Goal: Information Seeking & Learning: Learn about a topic

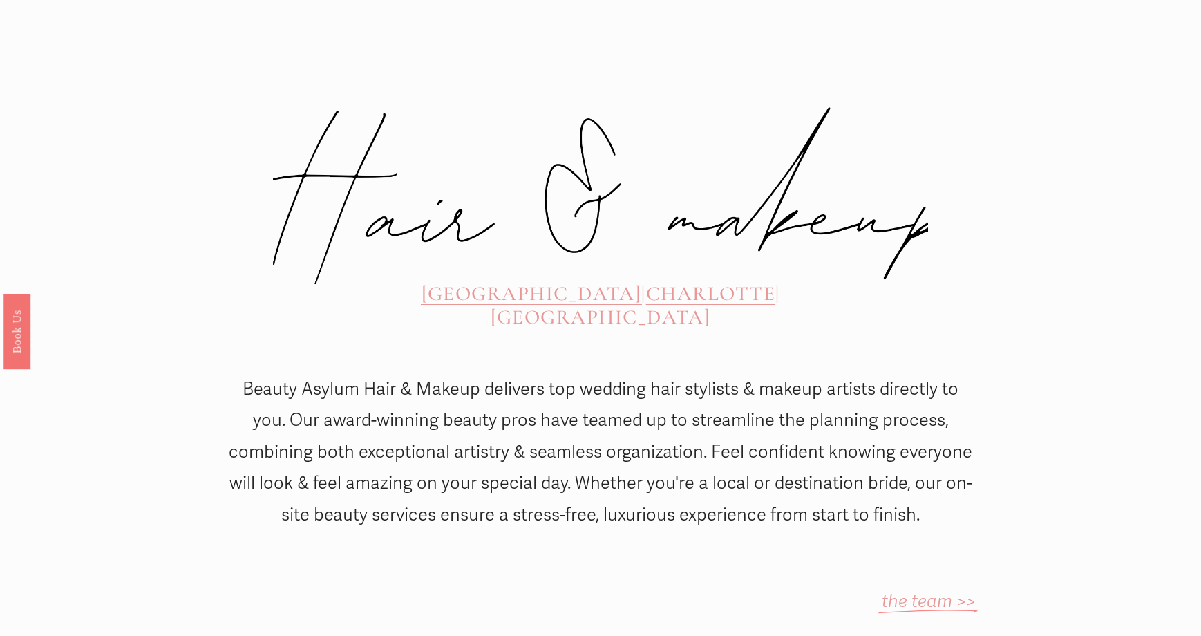
scroll to position [415, 0]
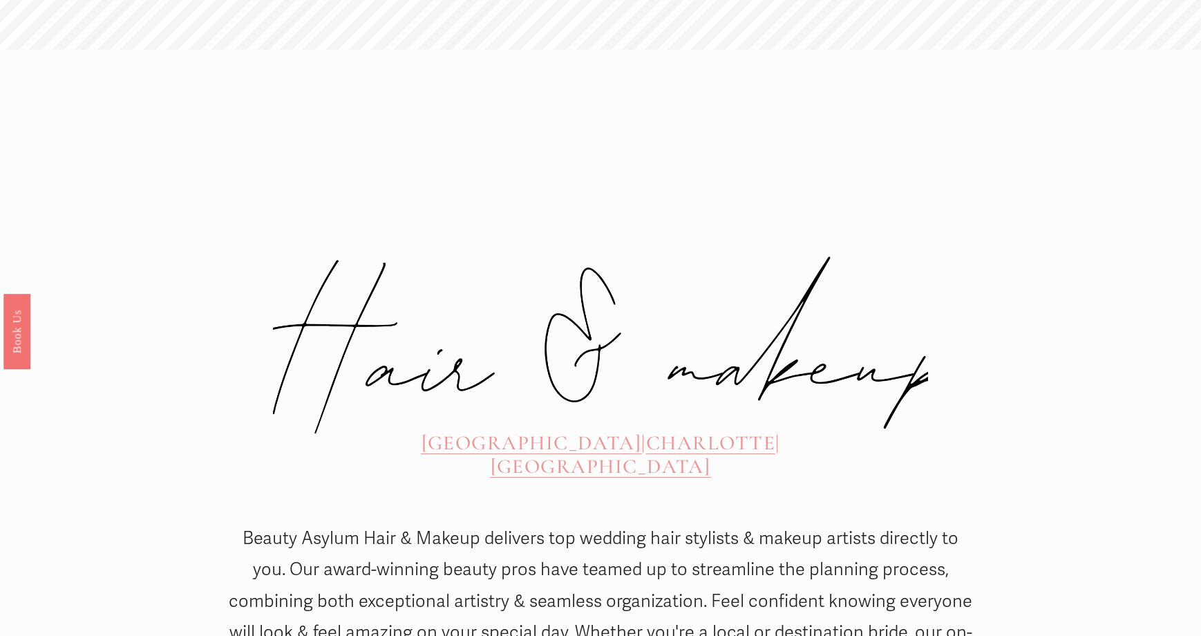
click at [426, 431] on span "[GEOGRAPHIC_DATA]" at bounding box center [532, 443] width 220 height 24
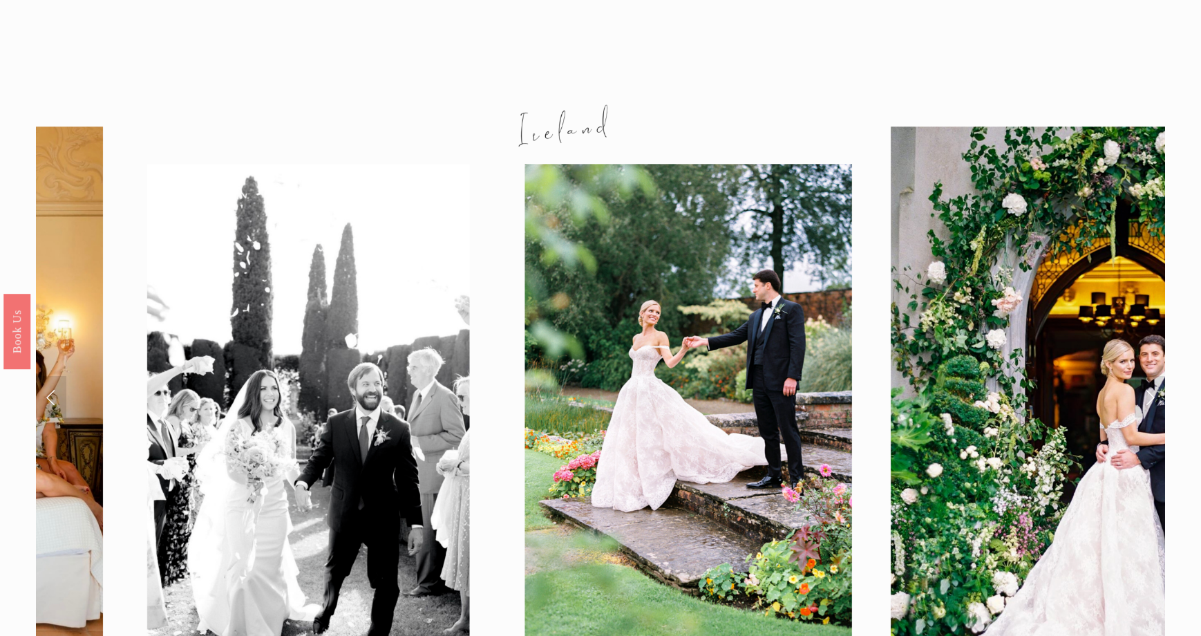
scroll to position [1797, 0]
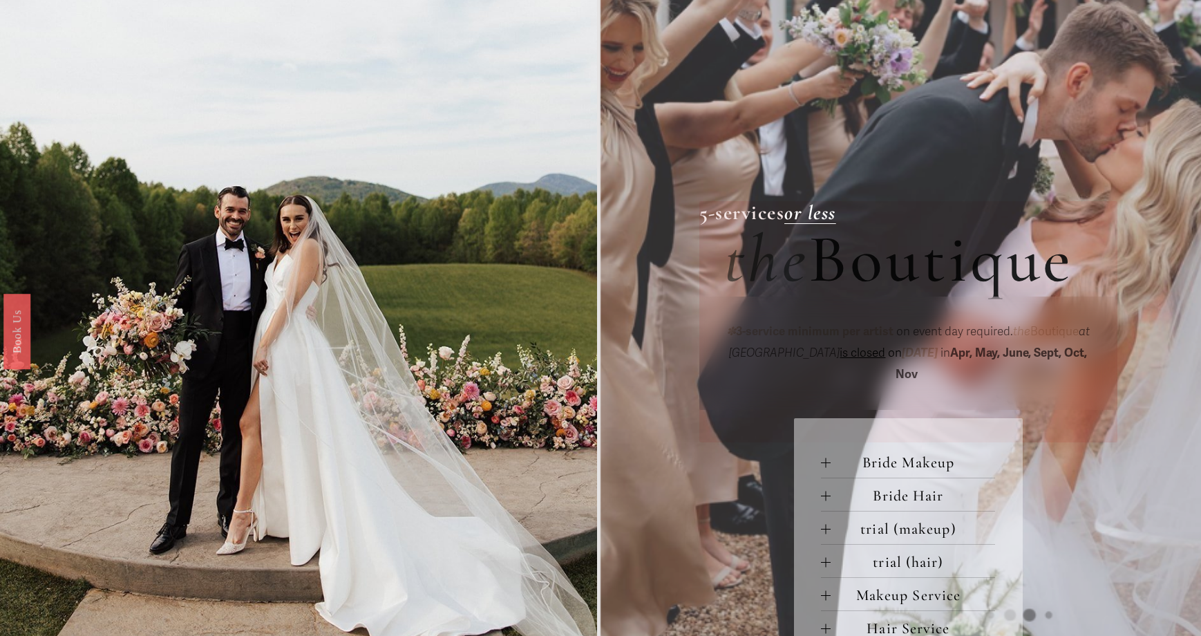
scroll to position [138, 0]
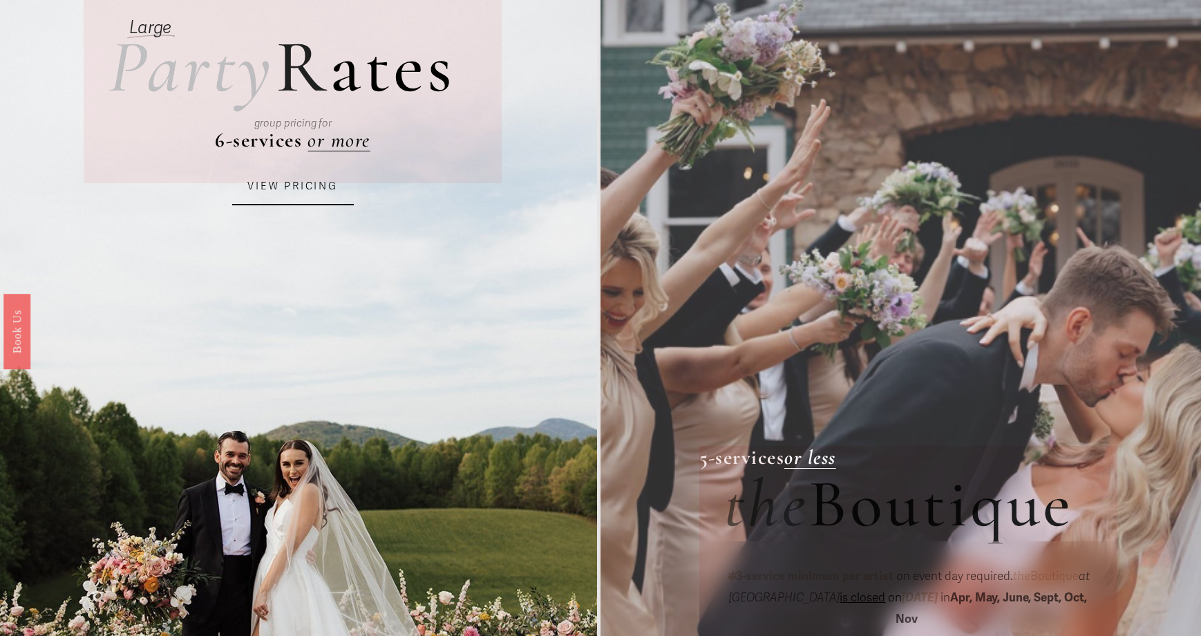
click at [323, 189] on link "VIEW PRICING" at bounding box center [293, 186] width 122 height 37
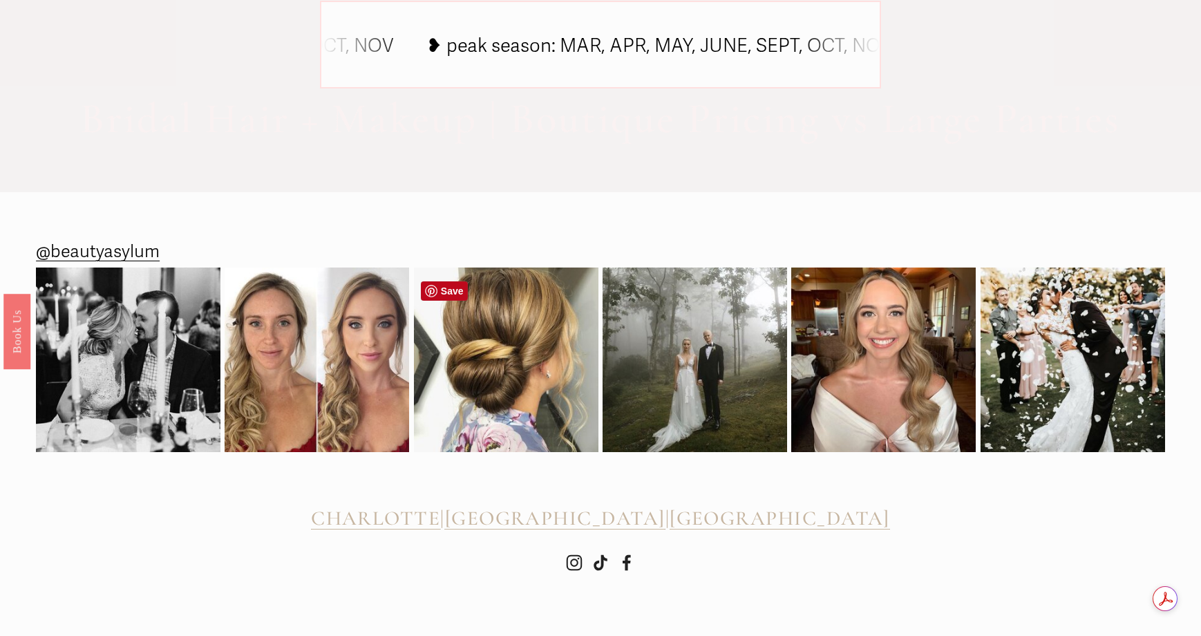
scroll to position [1167, 0]
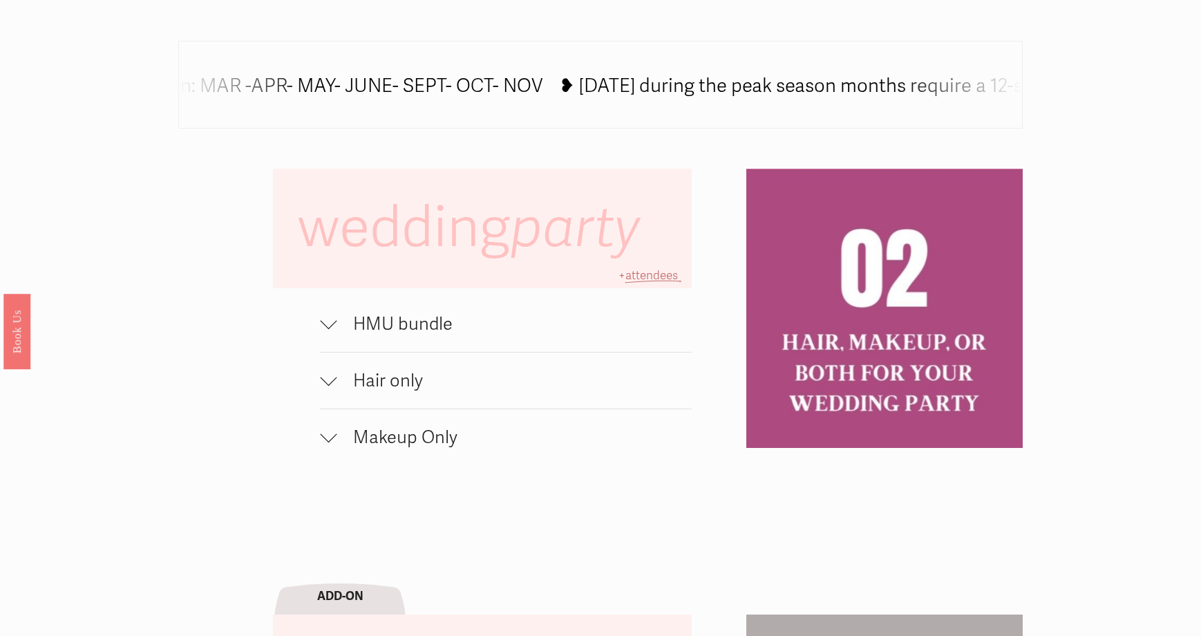
scroll to position [899, 0]
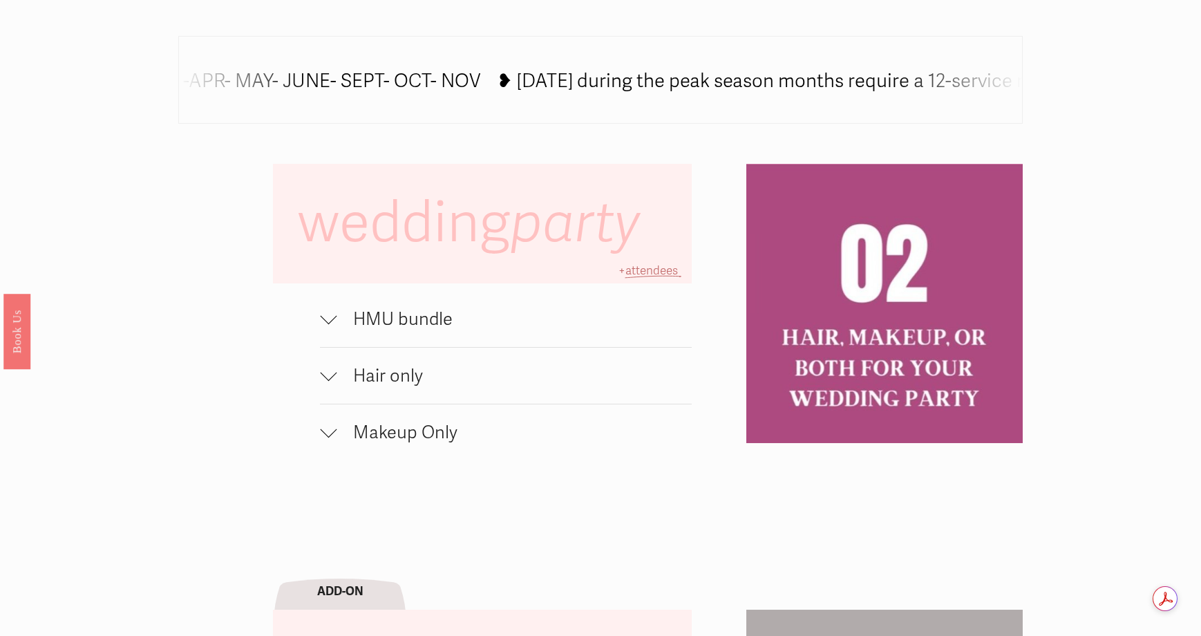
click at [394, 368] on button "Hair only" at bounding box center [505, 376] width 371 height 56
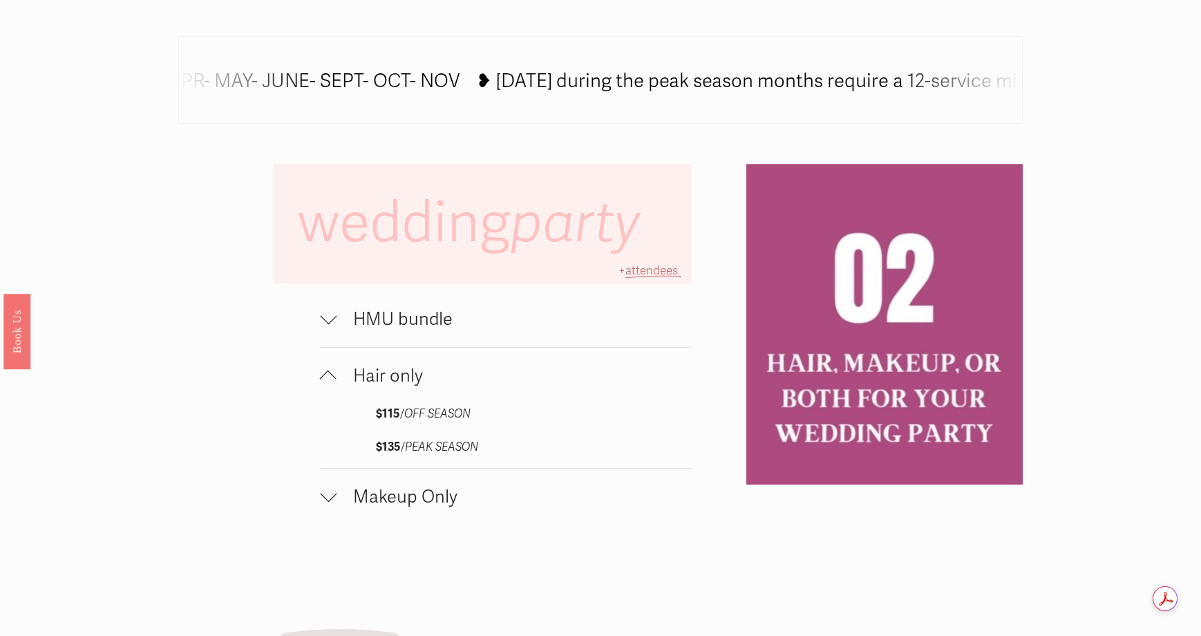
click at [395, 379] on span "Hair only" at bounding box center [514, 375] width 355 height 21
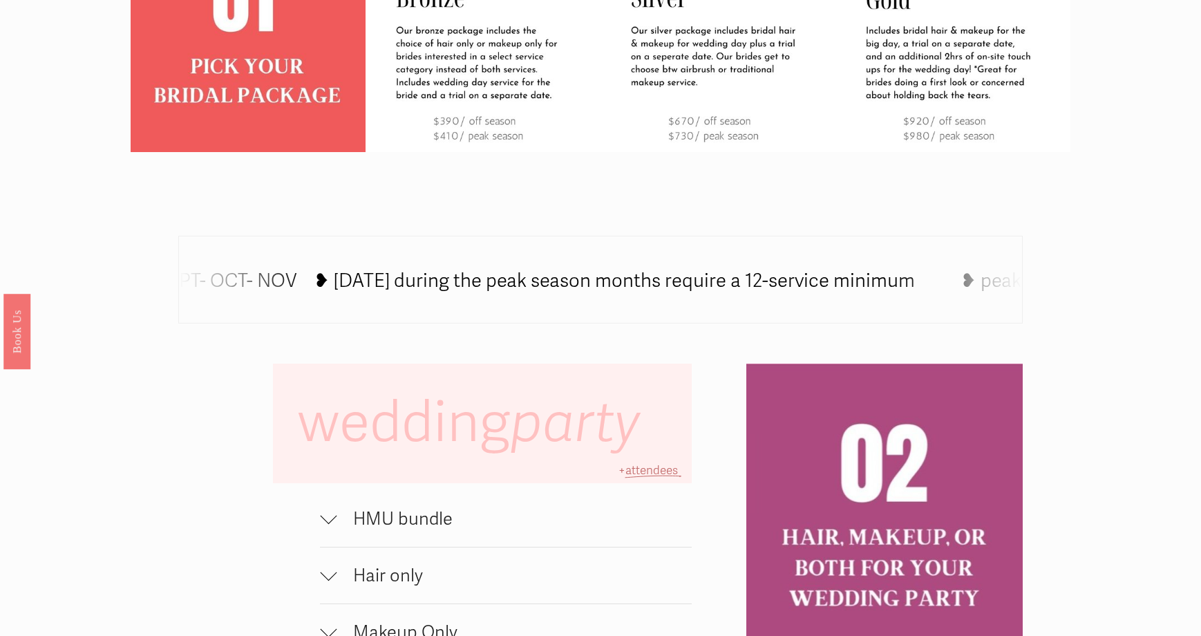
scroll to position [829, 0]
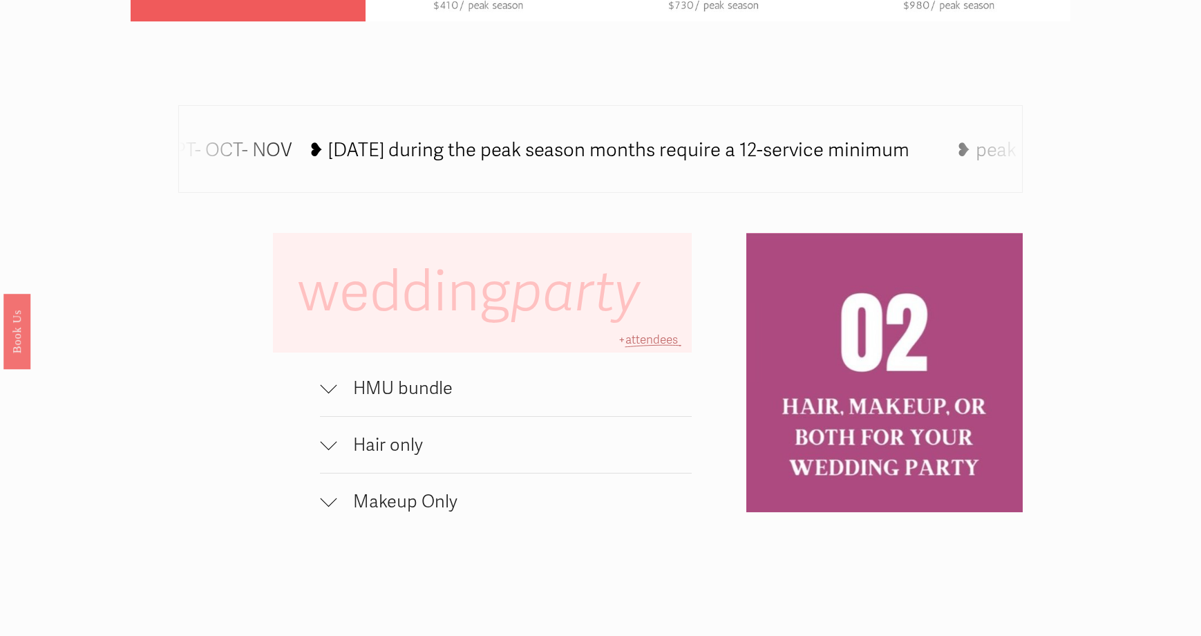
click at [404, 399] on span "HMU bundle" at bounding box center [514, 387] width 355 height 21
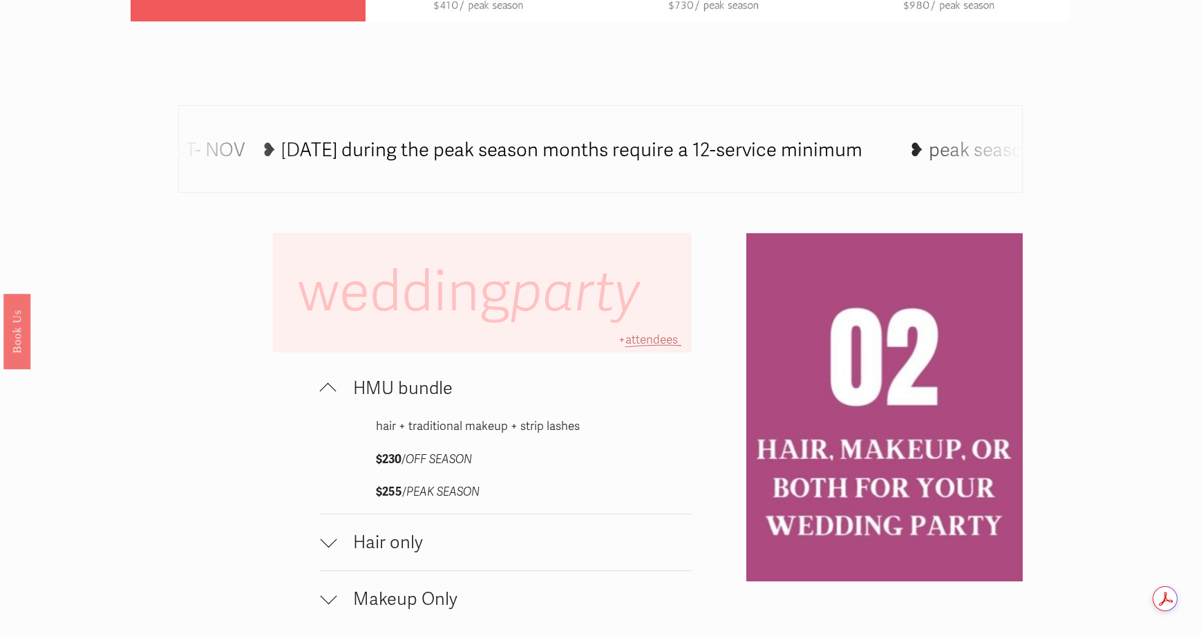
click at [413, 399] on span "HMU bundle" at bounding box center [514, 387] width 355 height 21
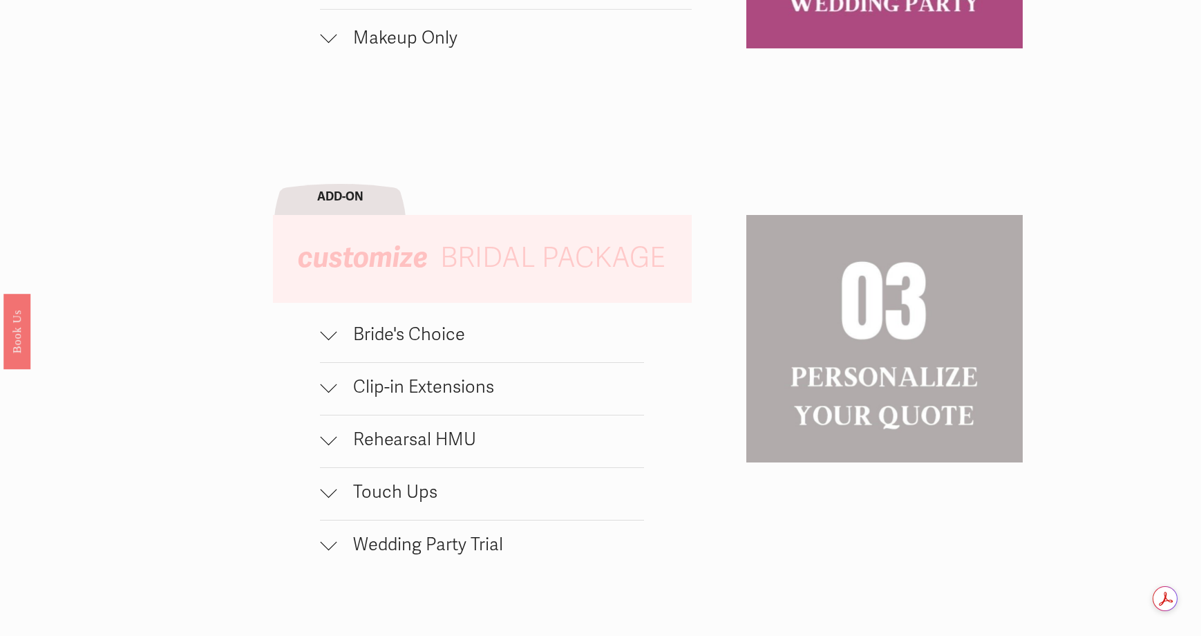
scroll to position [1313, 0]
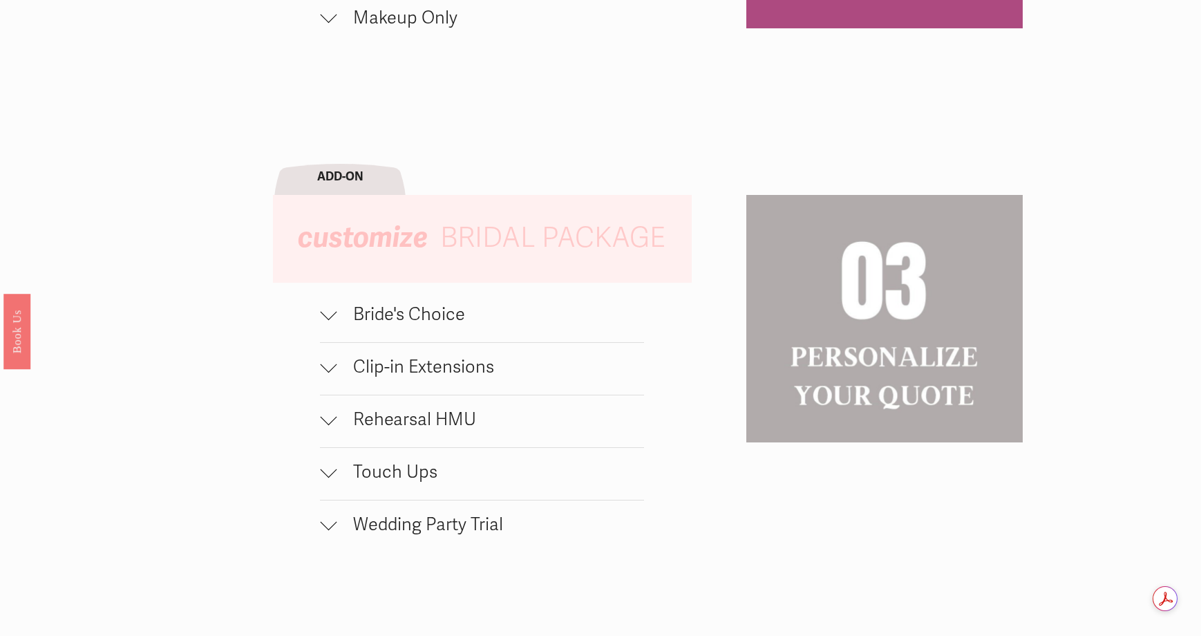
click at [426, 325] on span "Bride's Choice" at bounding box center [491, 313] width 308 height 21
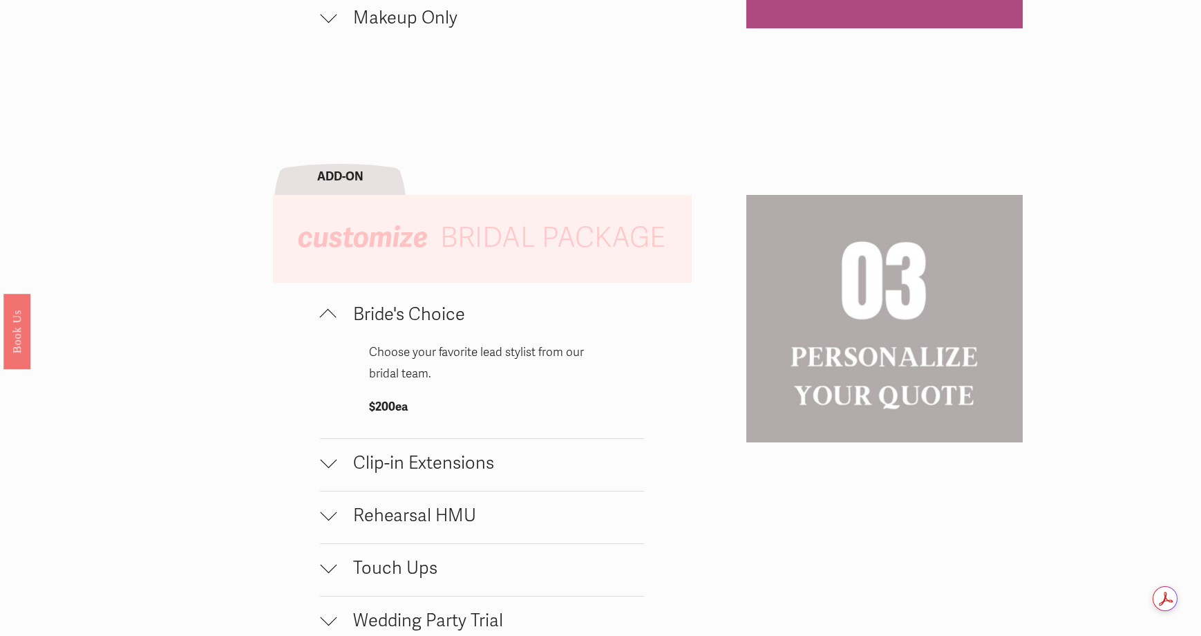
click at [426, 325] on span "Bride's Choice" at bounding box center [491, 313] width 308 height 21
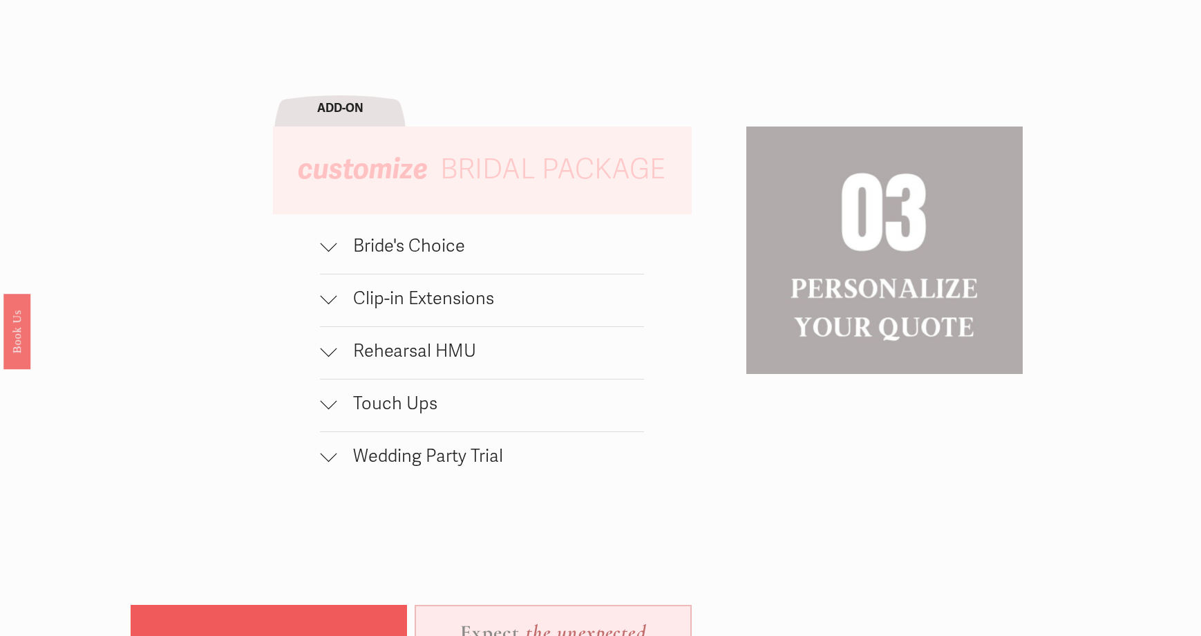
scroll to position [1382, 0]
click at [429, 308] on span "Clip-in Extensions" at bounding box center [491, 297] width 308 height 21
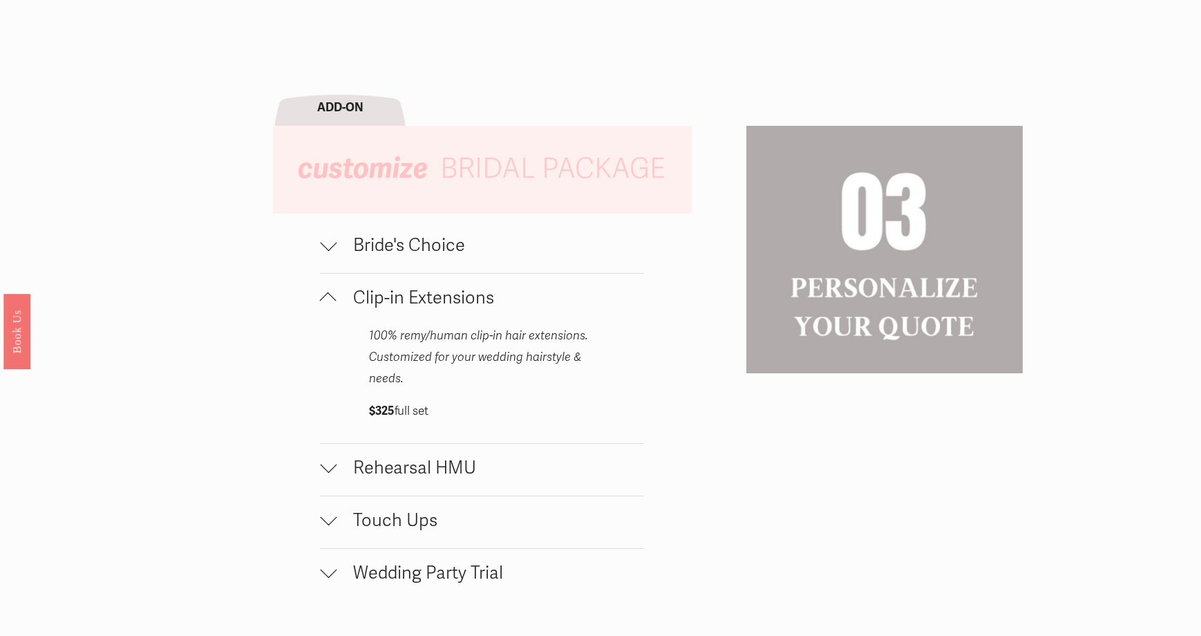
click at [429, 308] on span "Clip-in Extensions" at bounding box center [491, 297] width 308 height 21
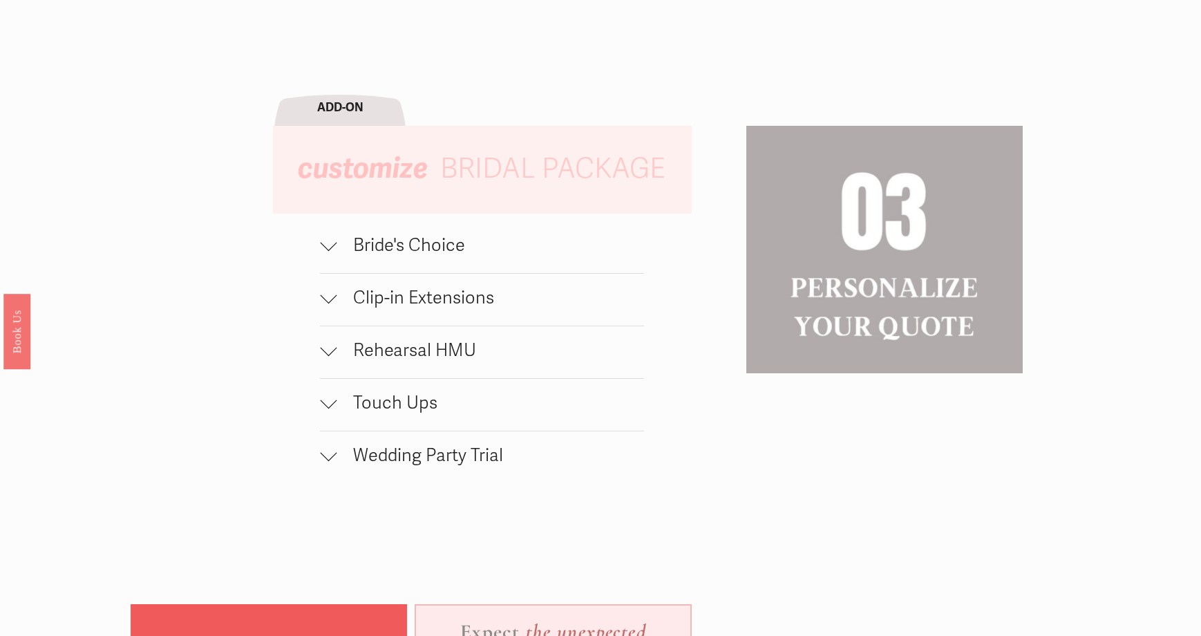
click at [426, 357] on span "Rehearsal HMU" at bounding box center [491, 349] width 308 height 21
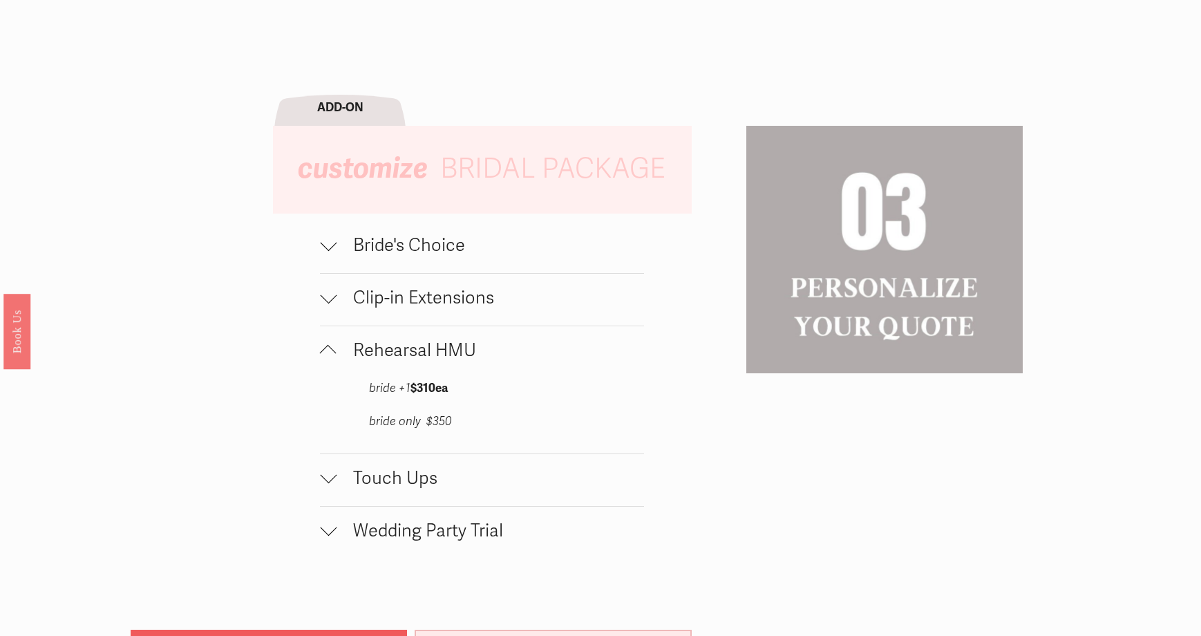
click at [426, 357] on span "Rehearsal HMU" at bounding box center [491, 349] width 308 height 21
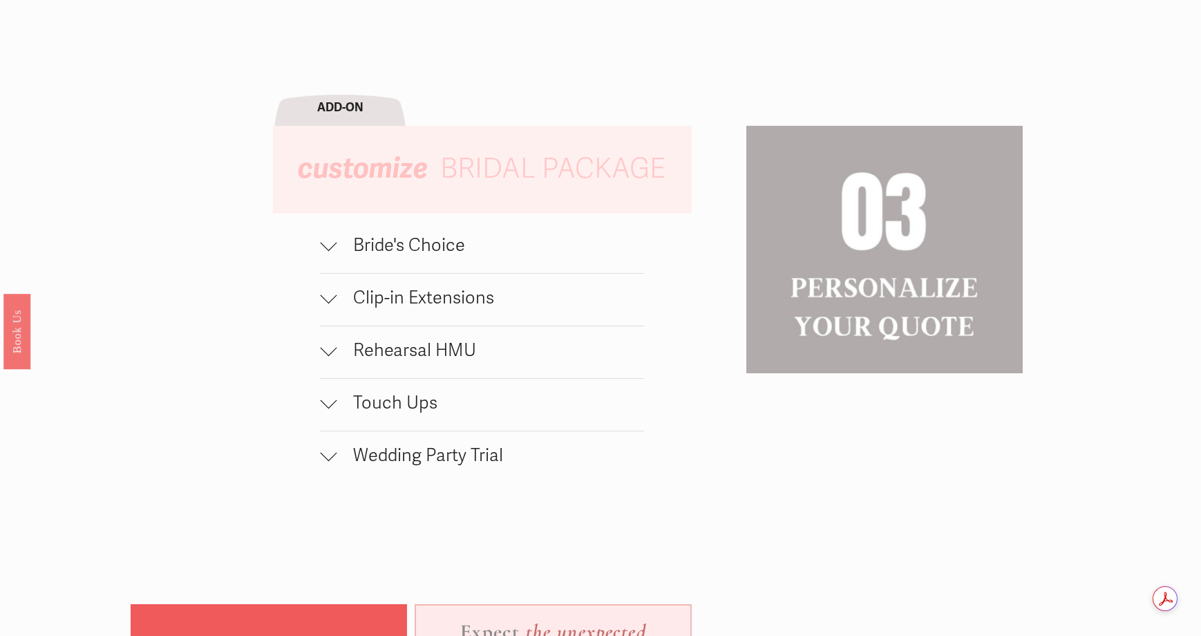
click at [421, 403] on span "Touch Ups" at bounding box center [491, 402] width 308 height 21
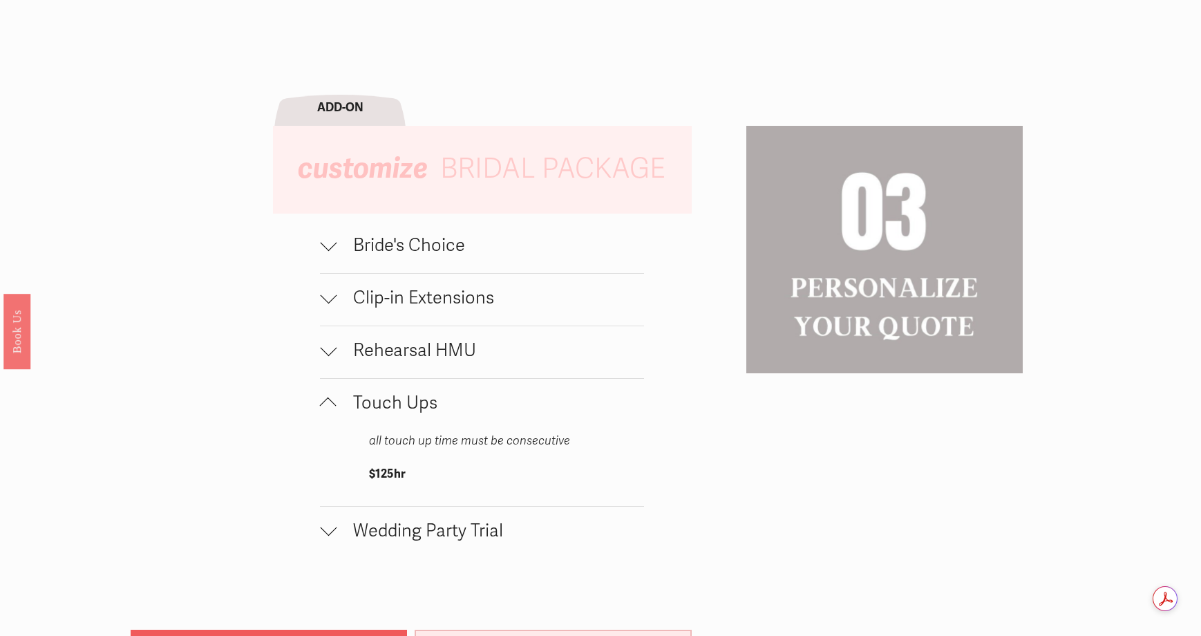
click at [421, 413] on span "Touch Ups" at bounding box center [491, 402] width 308 height 21
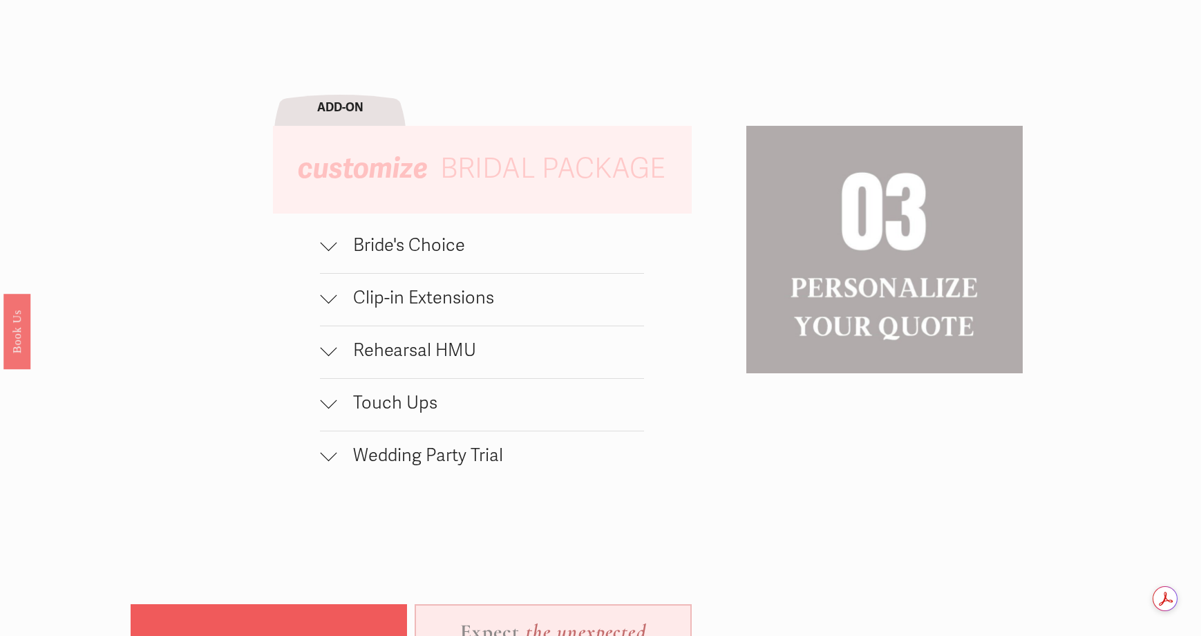
click at [422, 466] on span "Wedding Party Trial" at bounding box center [491, 454] width 308 height 21
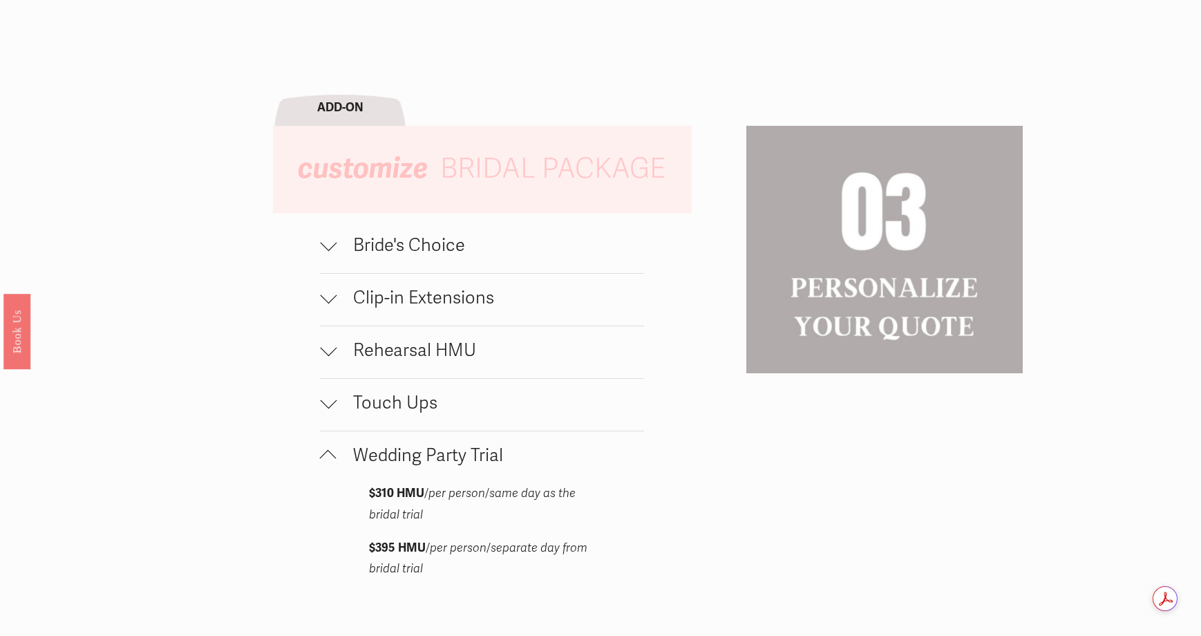
click at [422, 466] on span "Wedding Party Trial" at bounding box center [491, 454] width 308 height 21
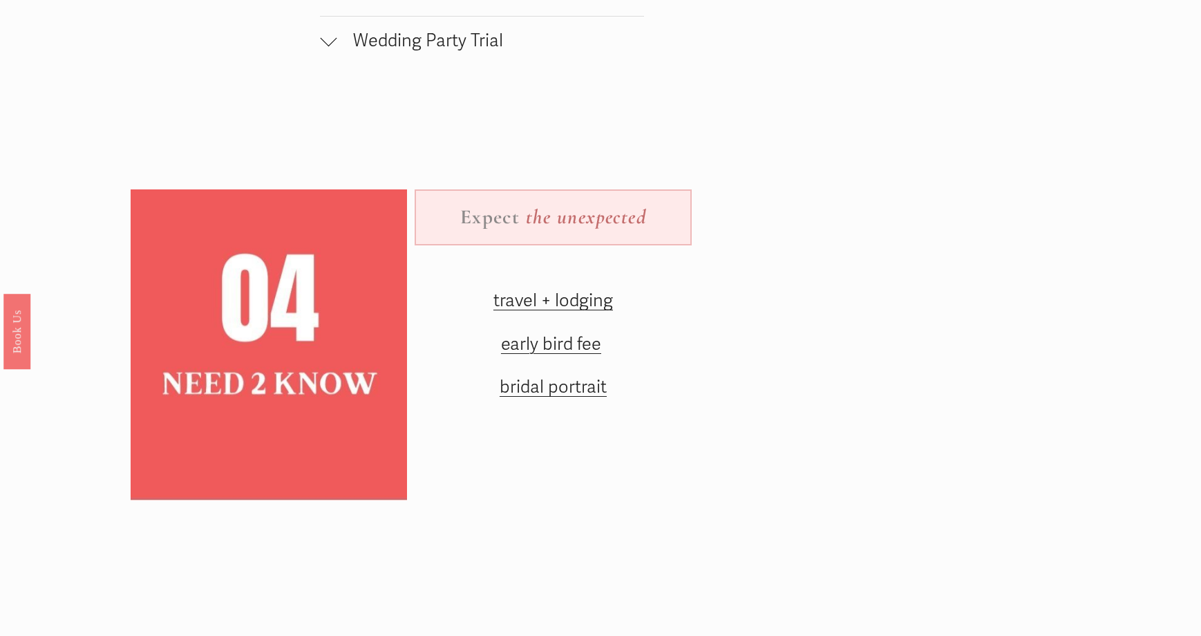
scroll to position [1866, 0]
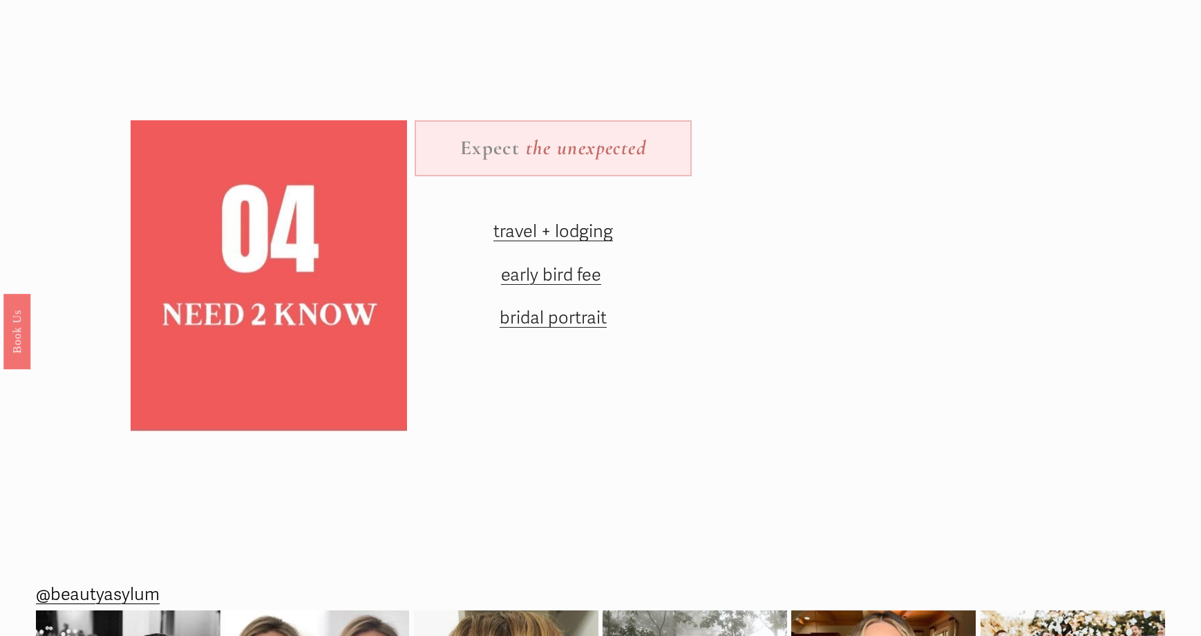
click at [556, 285] on span "early bird fee" at bounding box center [551, 274] width 100 height 21
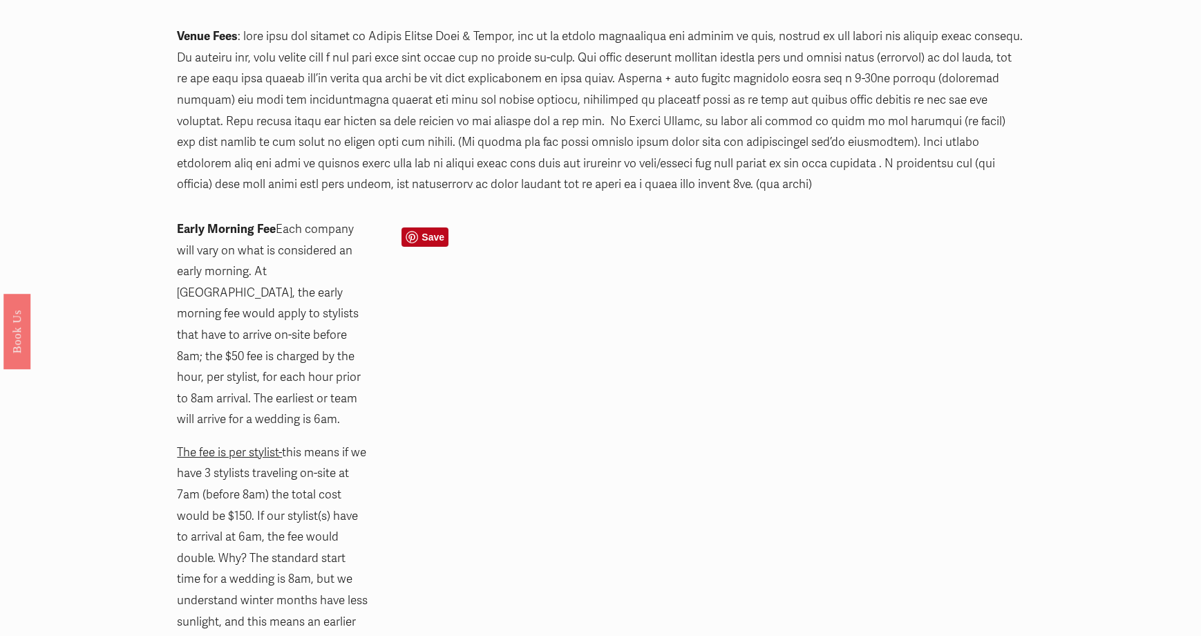
scroll to position [760, 0]
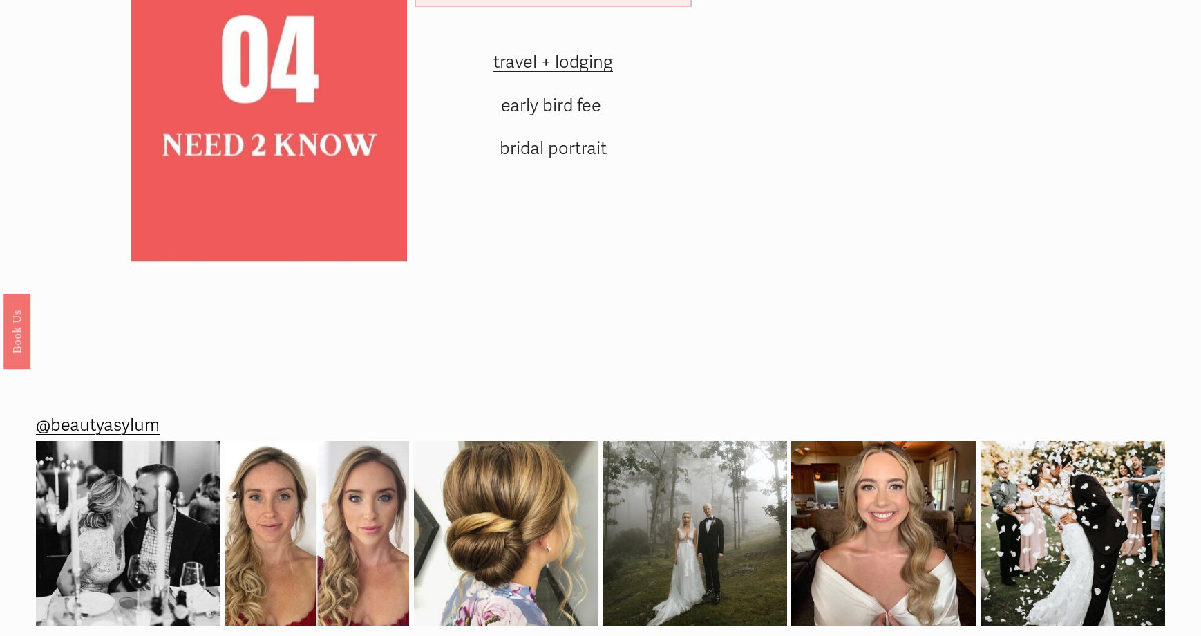
scroll to position [1952, 0]
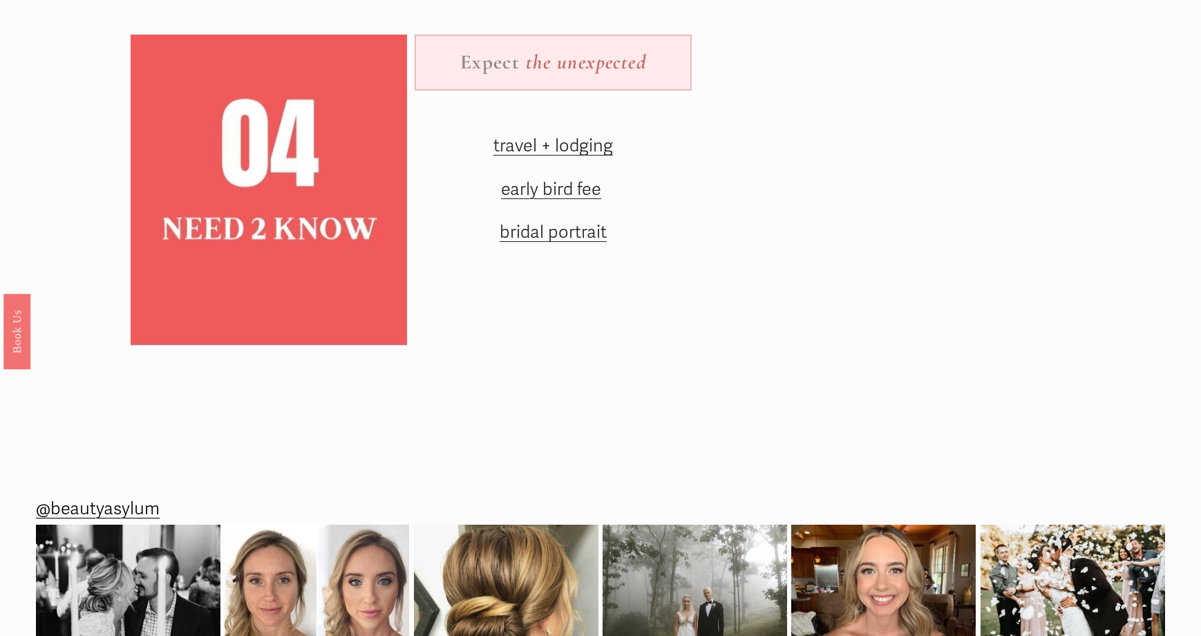
click at [578, 263] on div "travel + lodging early bird fee bridal portrait" at bounding box center [553, 222] width 182 height 184
click at [576, 243] on span "bridal portrait" at bounding box center [553, 231] width 107 height 21
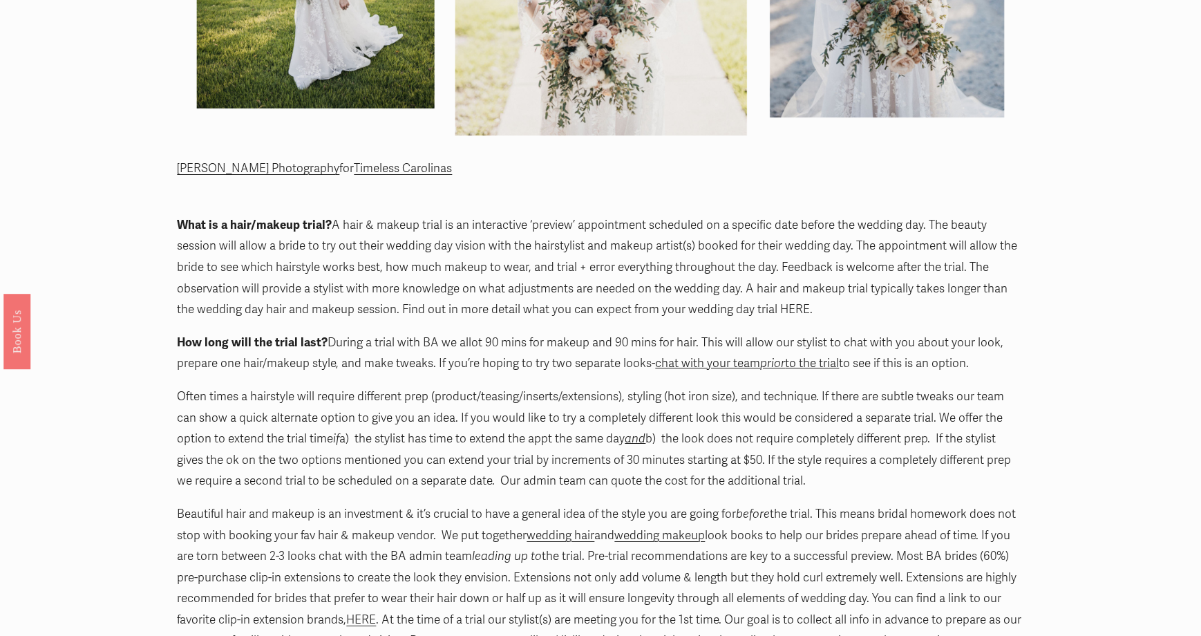
scroll to position [968, 0]
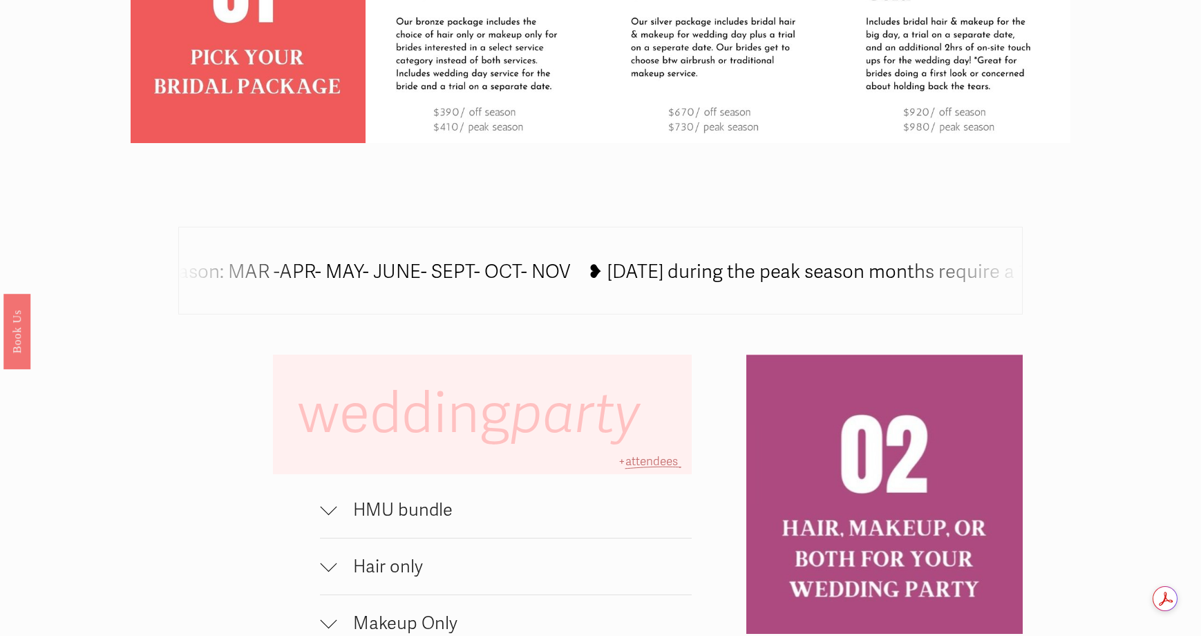
scroll to position [846, 0]
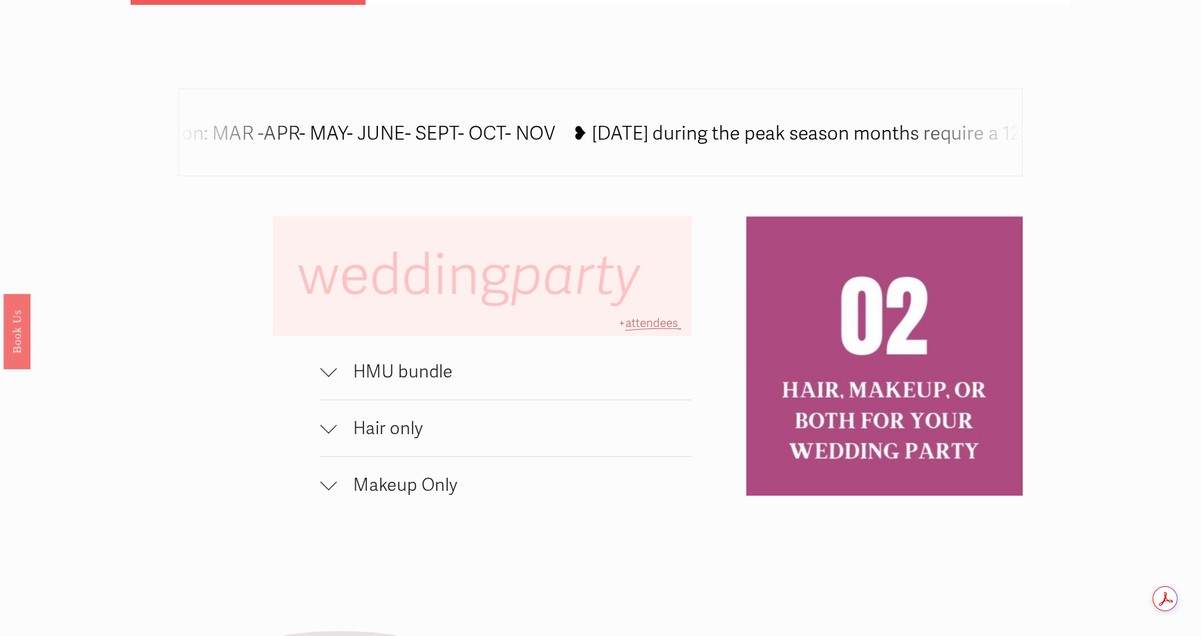
click at [604, 367] on button "HMU bundle" at bounding box center [505, 372] width 371 height 56
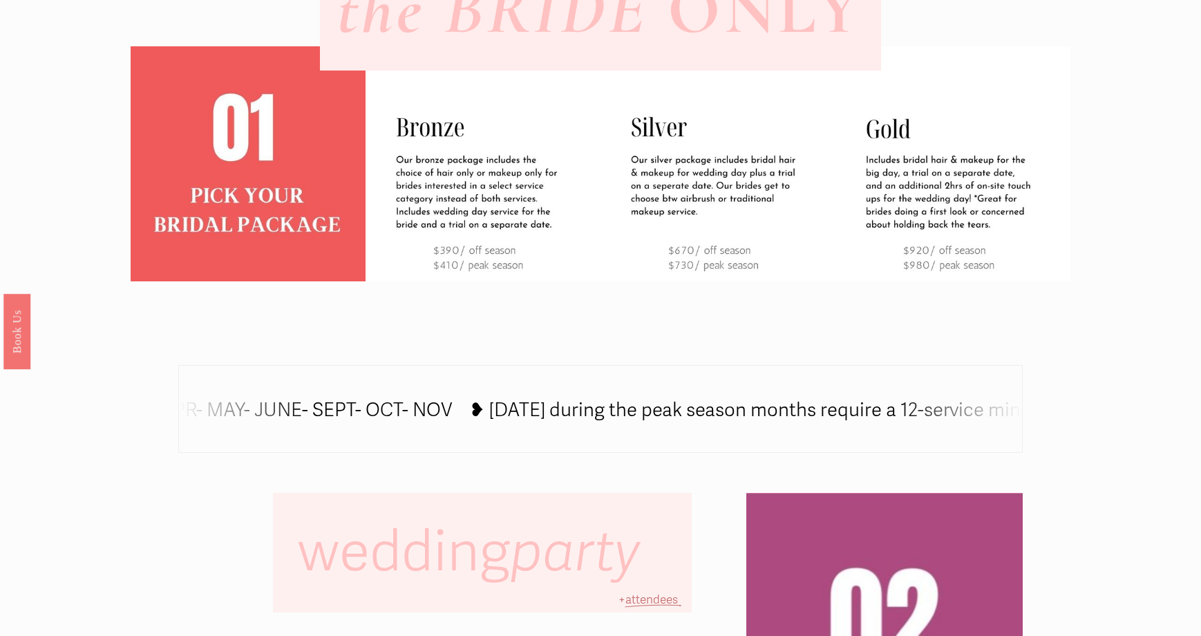
scroll to position [915, 0]
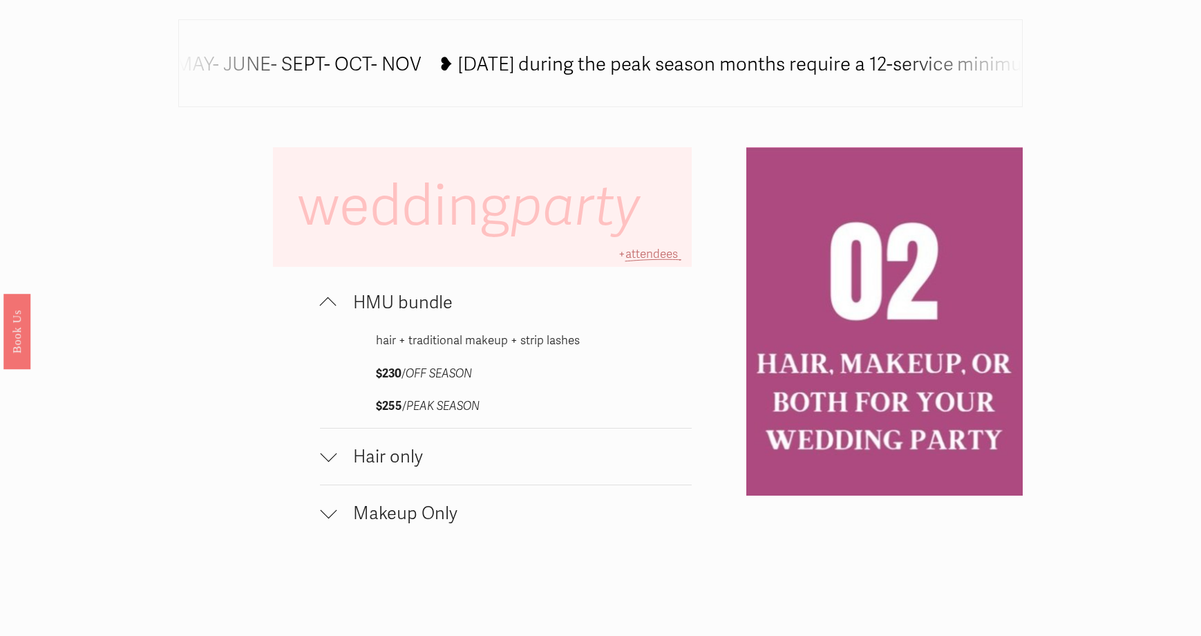
click at [602, 305] on span "HMU bundle" at bounding box center [514, 302] width 355 height 21
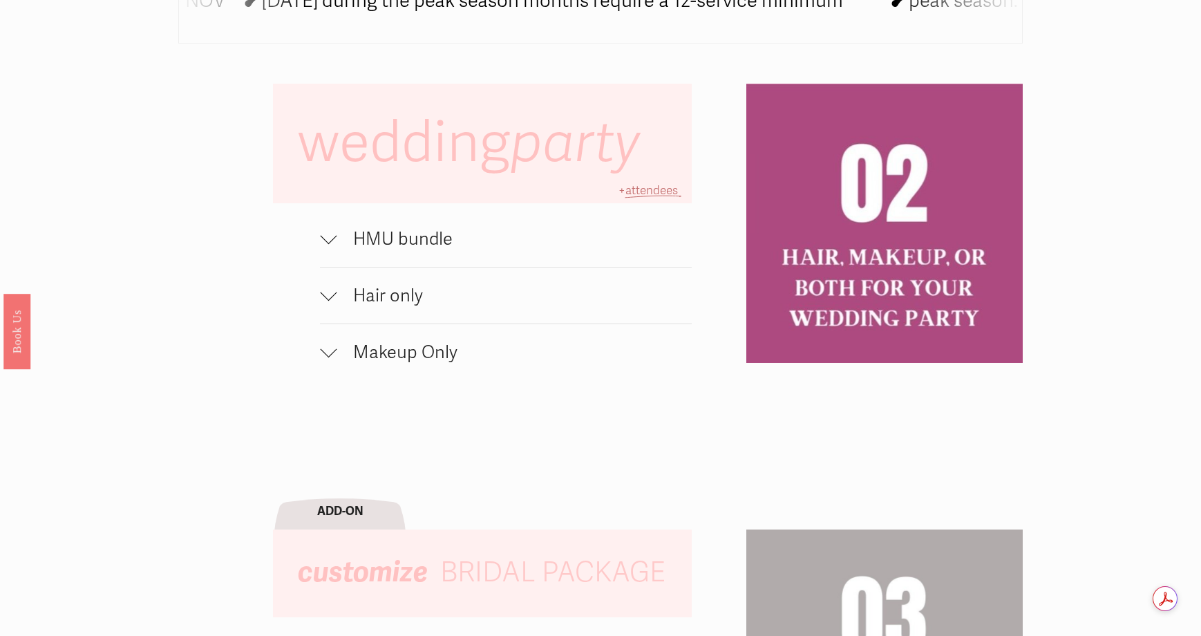
scroll to position [984, 0]
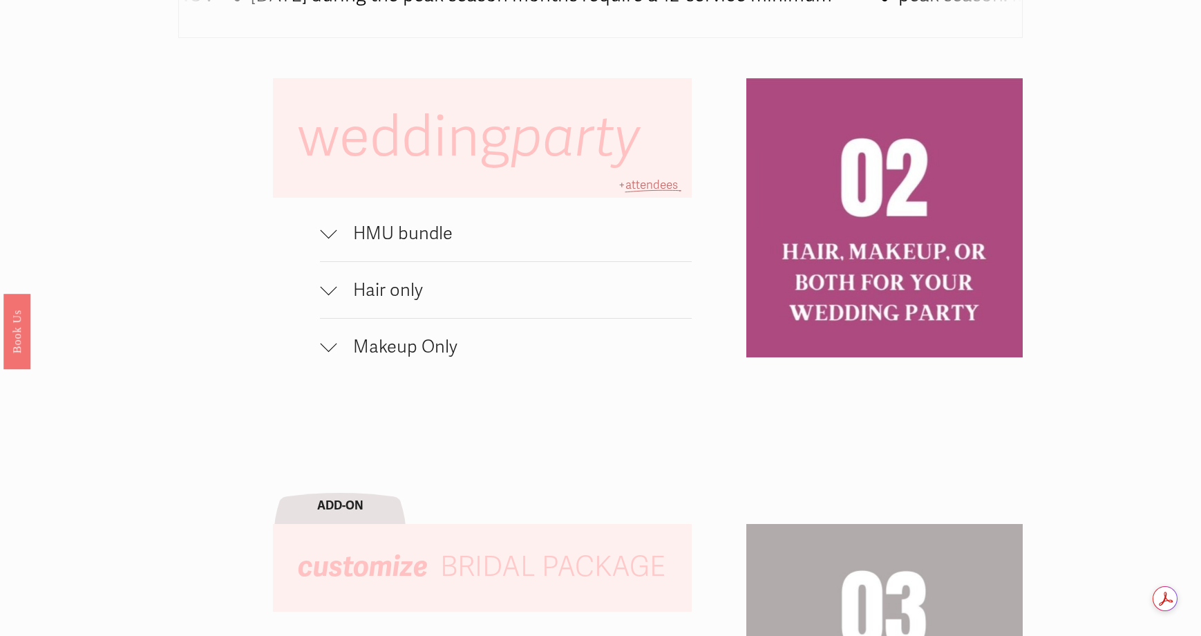
click at [349, 301] on span "Hair only" at bounding box center [514, 289] width 355 height 21
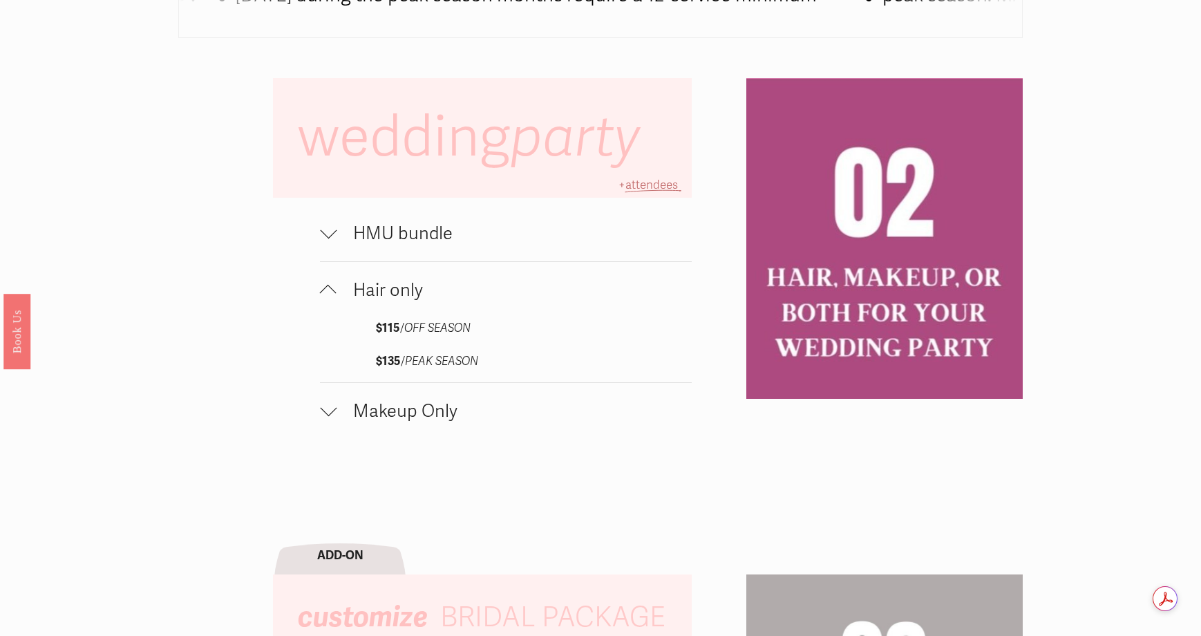
click at [349, 301] on span "Hair only" at bounding box center [514, 289] width 355 height 21
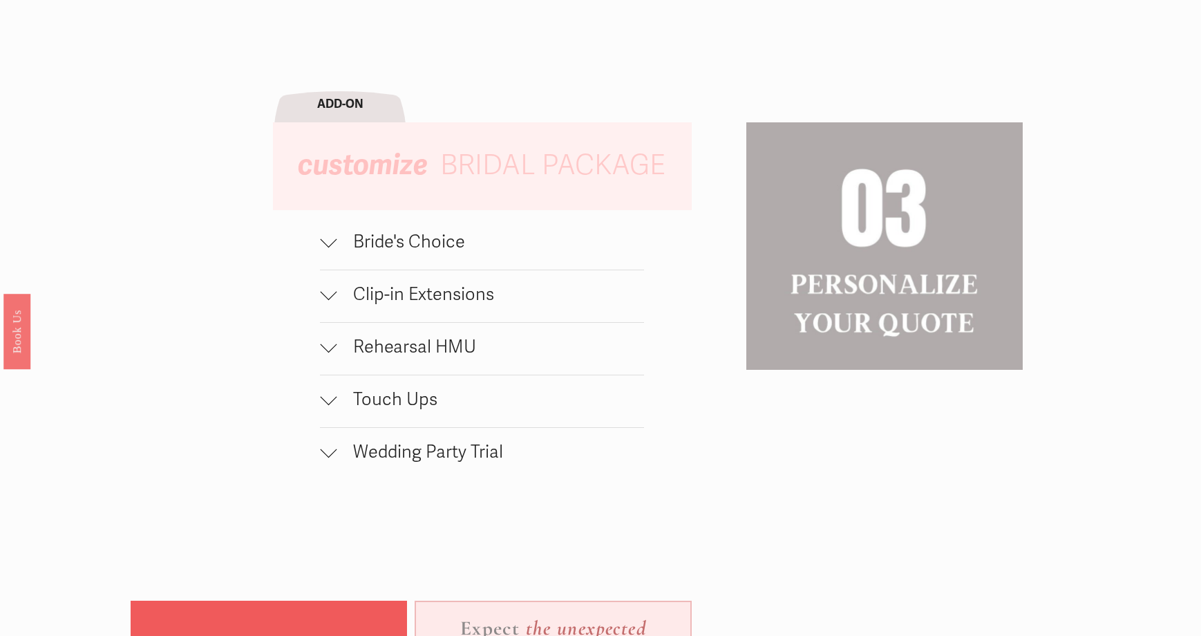
scroll to position [1468, 0]
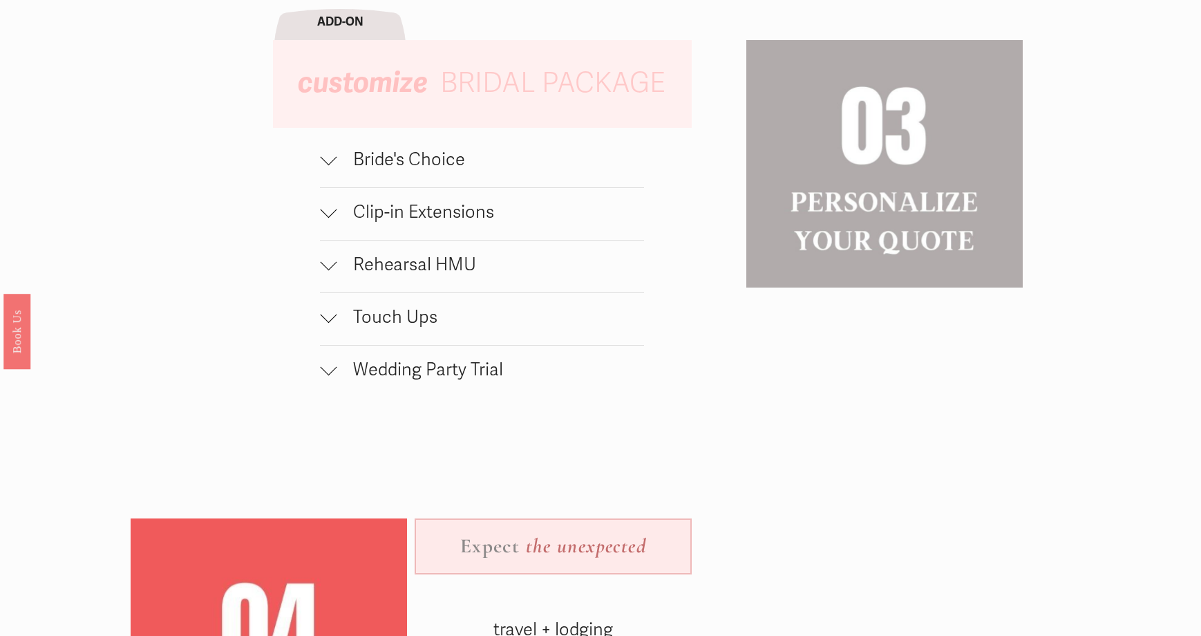
click at [433, 327] on span "Touch Ups" at bounding box center [491, 316] width 308 height 21
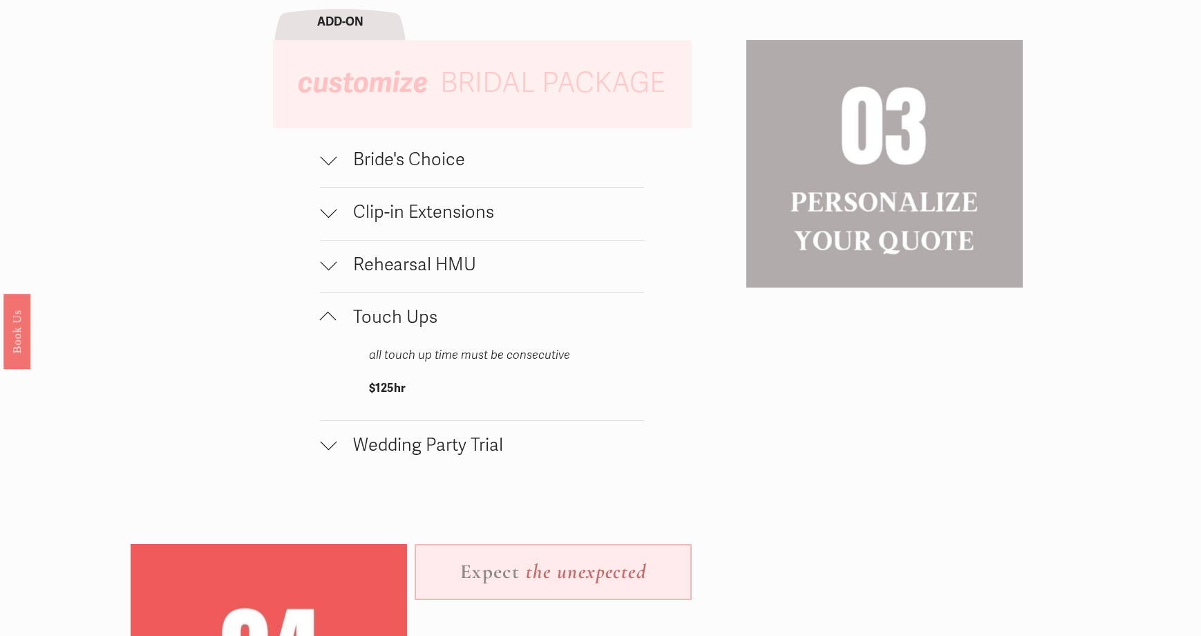
click at [434, 326] on span "Touch Ups" at bounding box center [491, 316] width 308 height 21
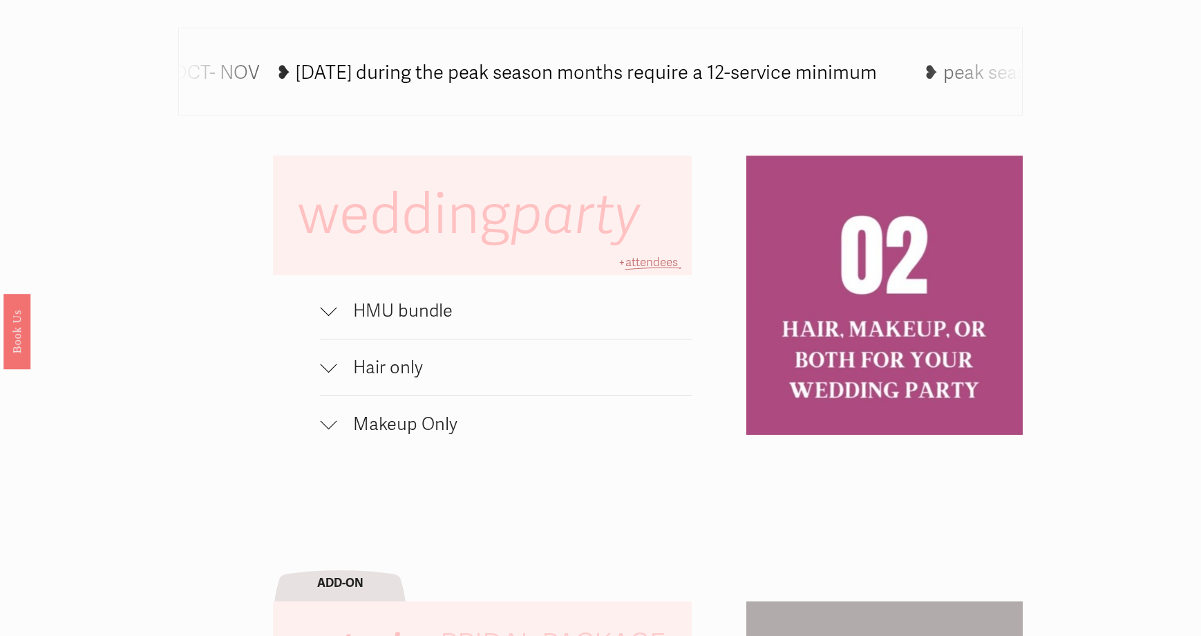
scroll to position [915, 0]
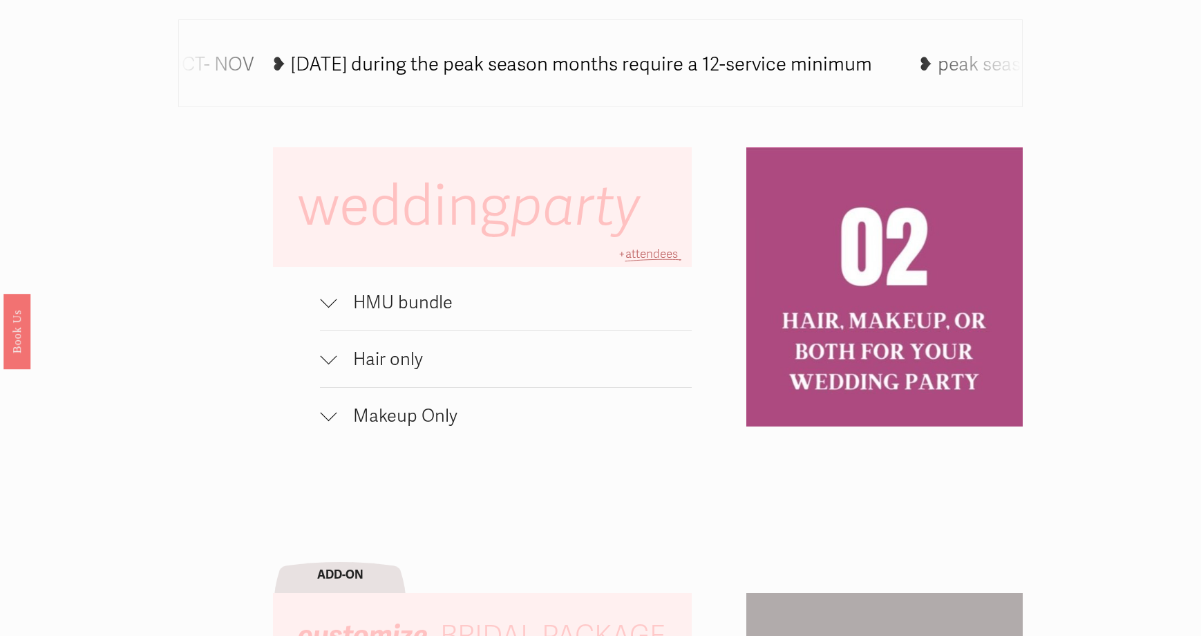
click at [474, 302] on span "HMU bundle" at bounding box center [514, 302] width 355 height 21
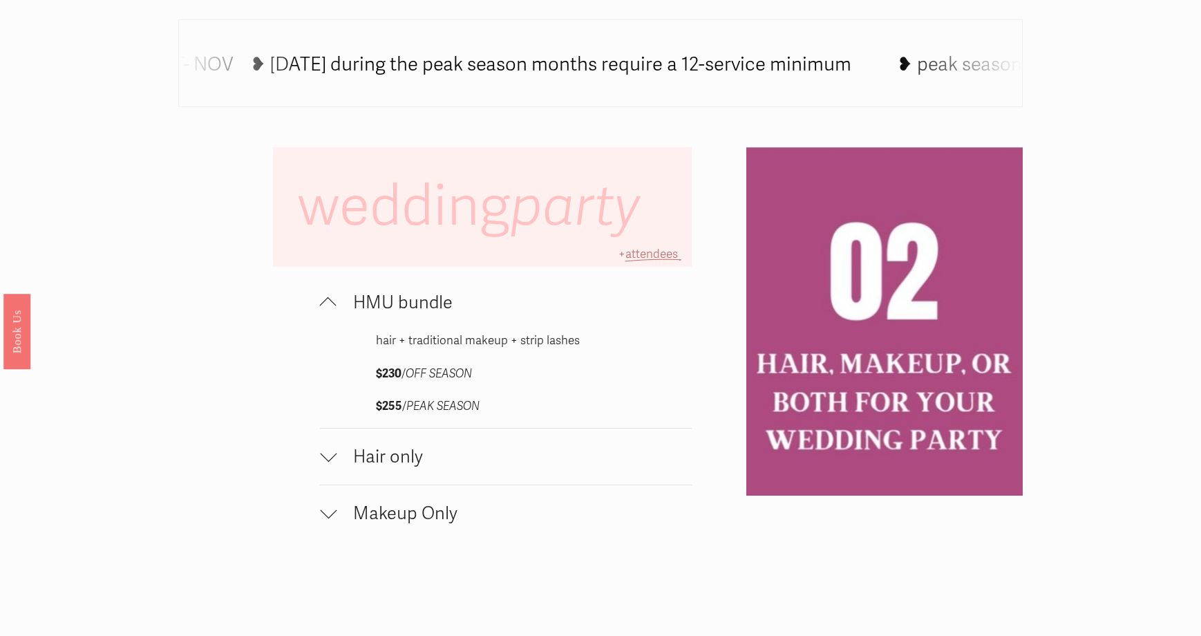
click at [473, 307] on span "HMU bundle" at bounding box center [514, 302] width 355 height 21
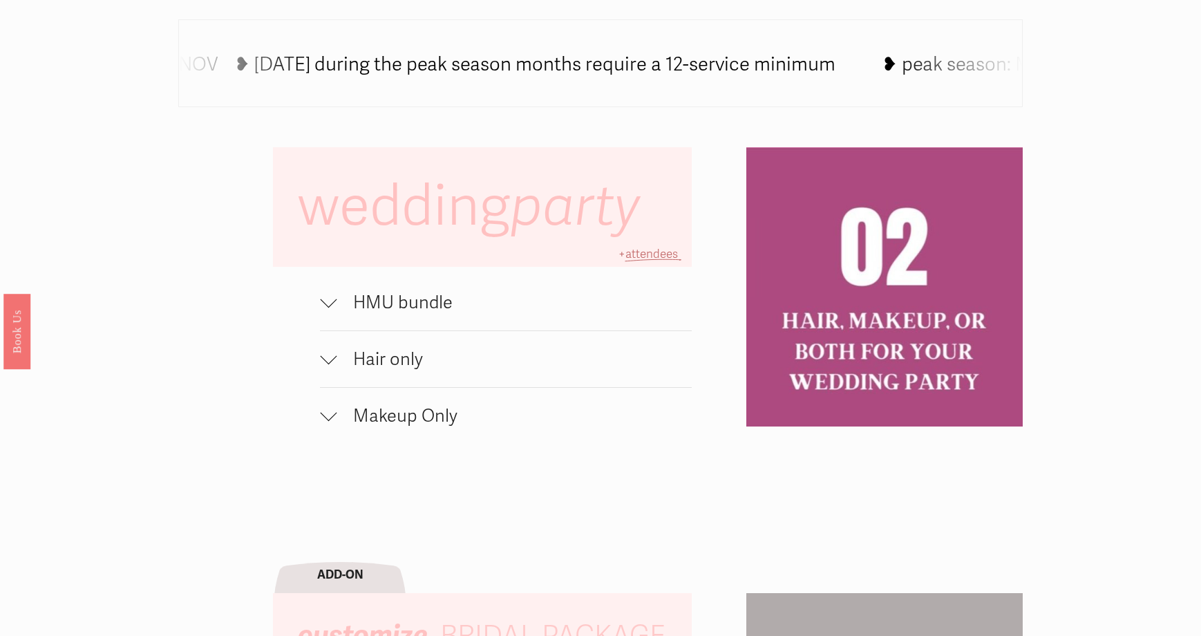
click at [449, 379] on button "Hair only" at bounding box center [505, 359] width 371 height 56
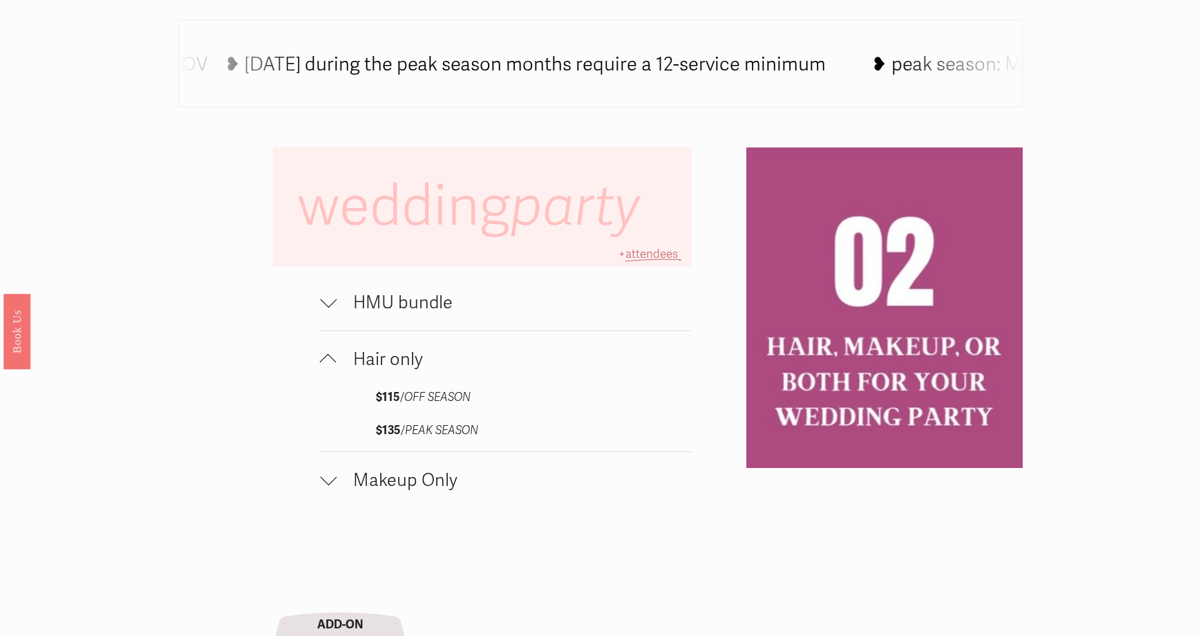
click at [449, 370] on span "Hair only" at bounding box center [514, 358] width 355 height 21
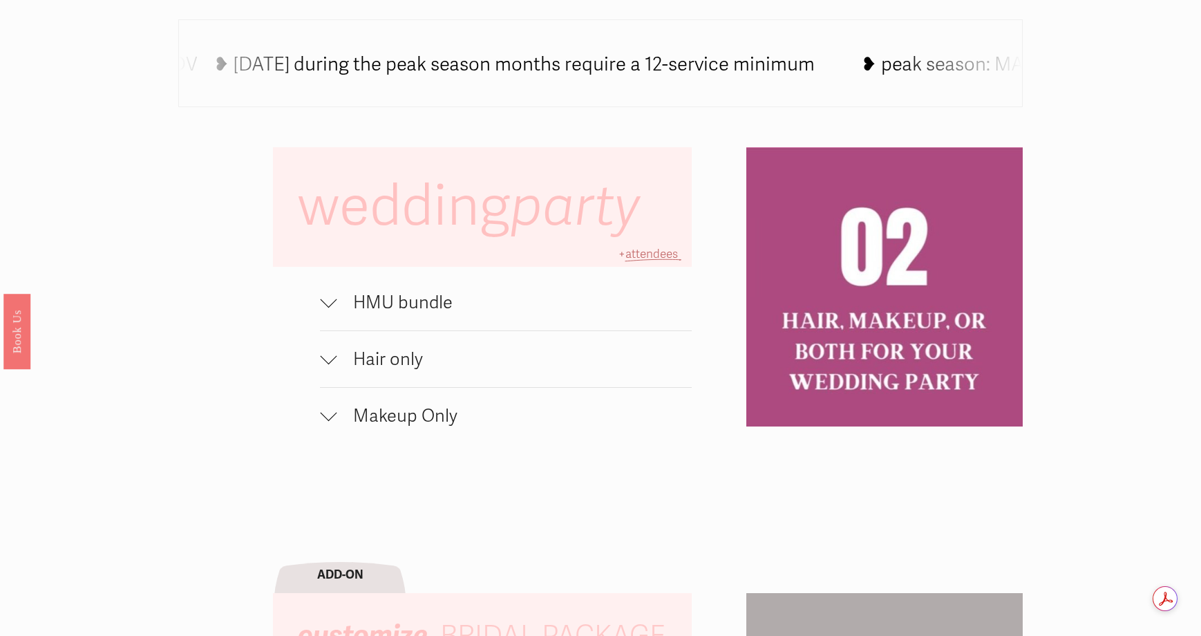
click at [438, 440] on button "Makeup Only" at bounding box center [505, 416] width 371 height 56
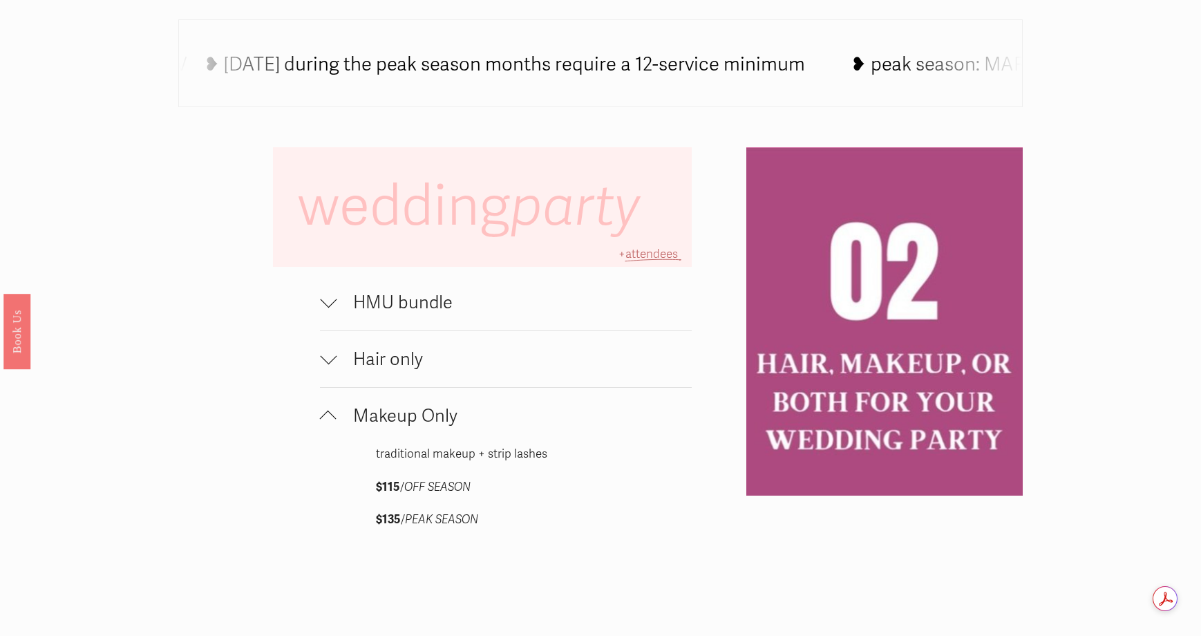
click at [439, 423] on span "Makeup Only" at bounding box center [514, 415] width 355 height 21
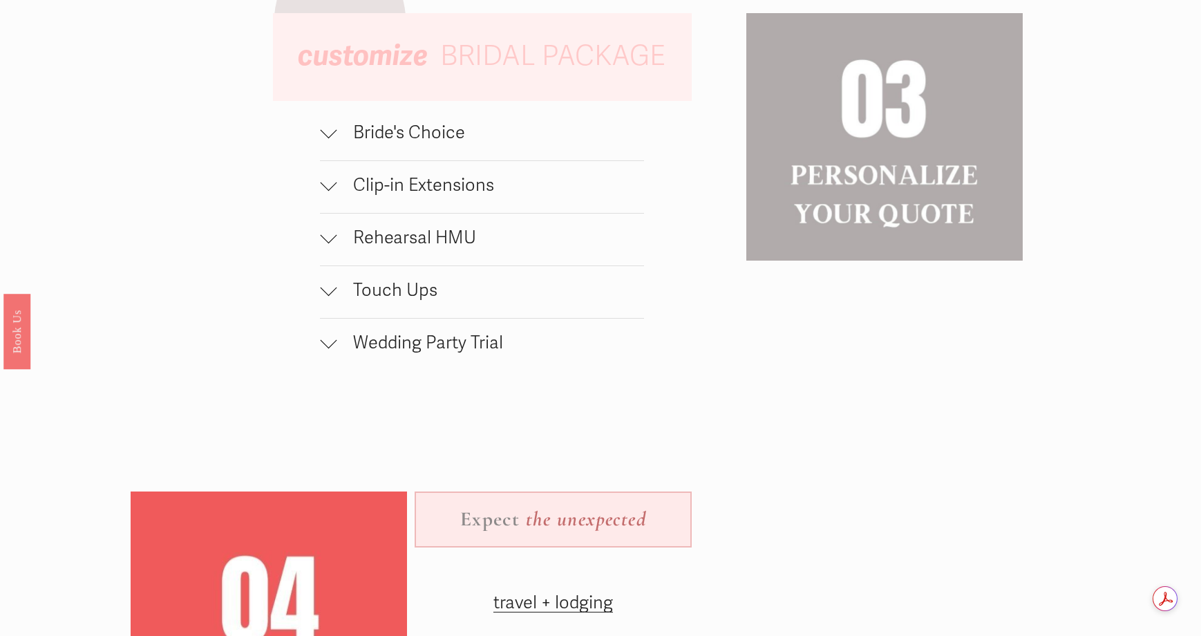
scroll to position [1537, 0]
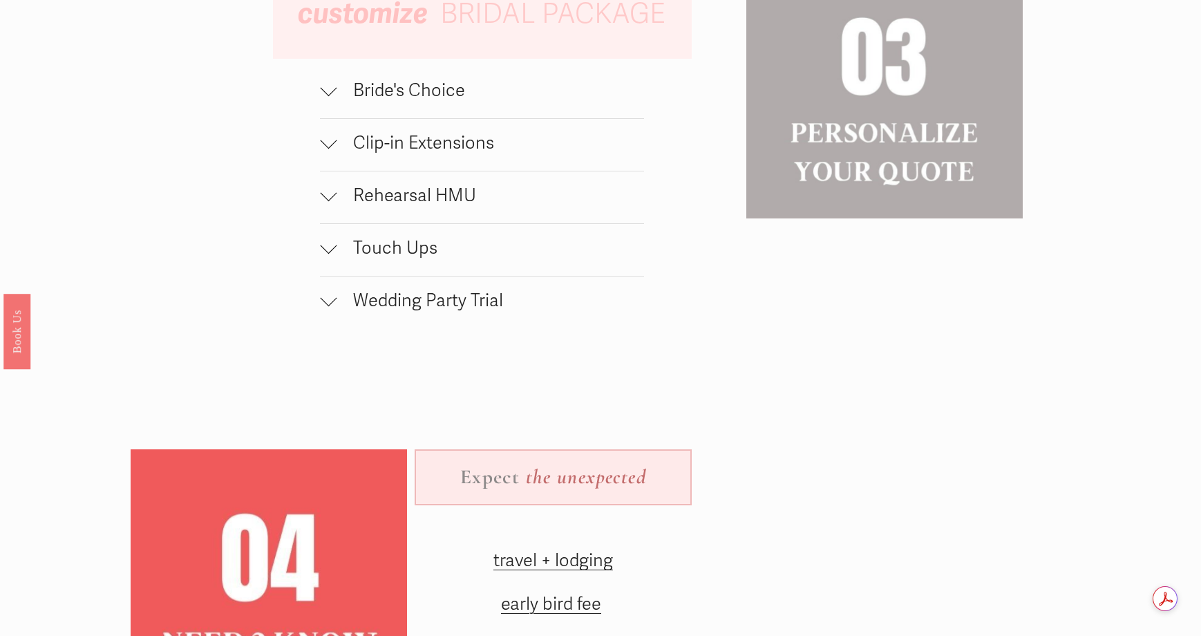
click at [498, 206] on span "Rehearsal HMU" at bounding box center [491, 195] width 308 height 21
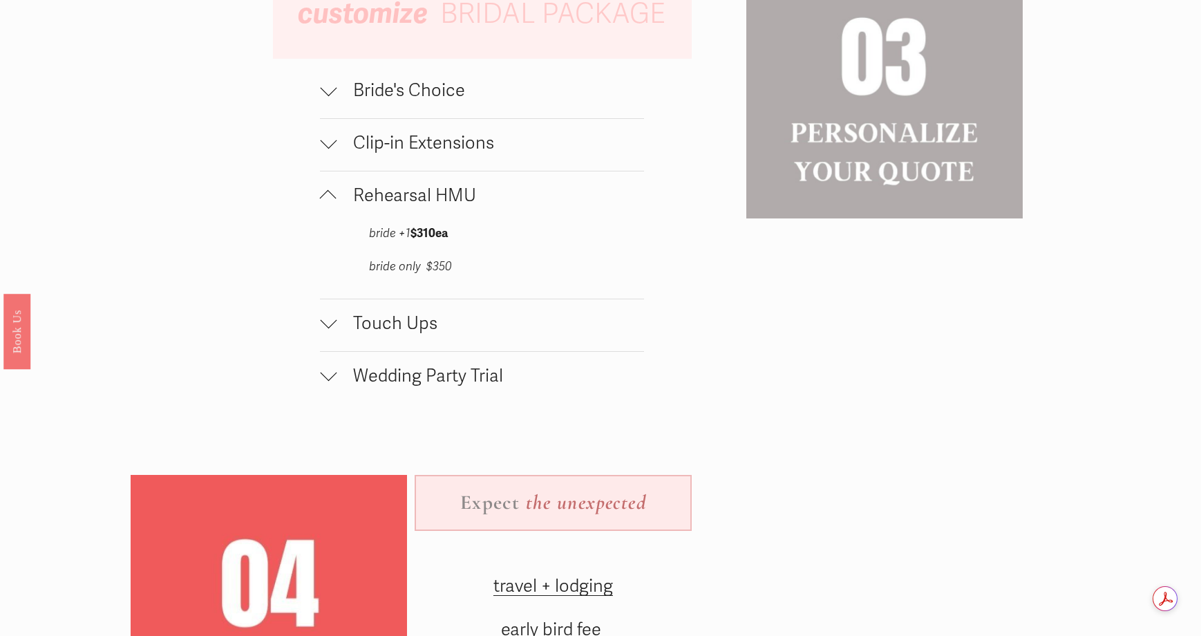
click at [498, 206] on span "Rehearsal HMU" at bounding box center [491, 195] width 308 height 21
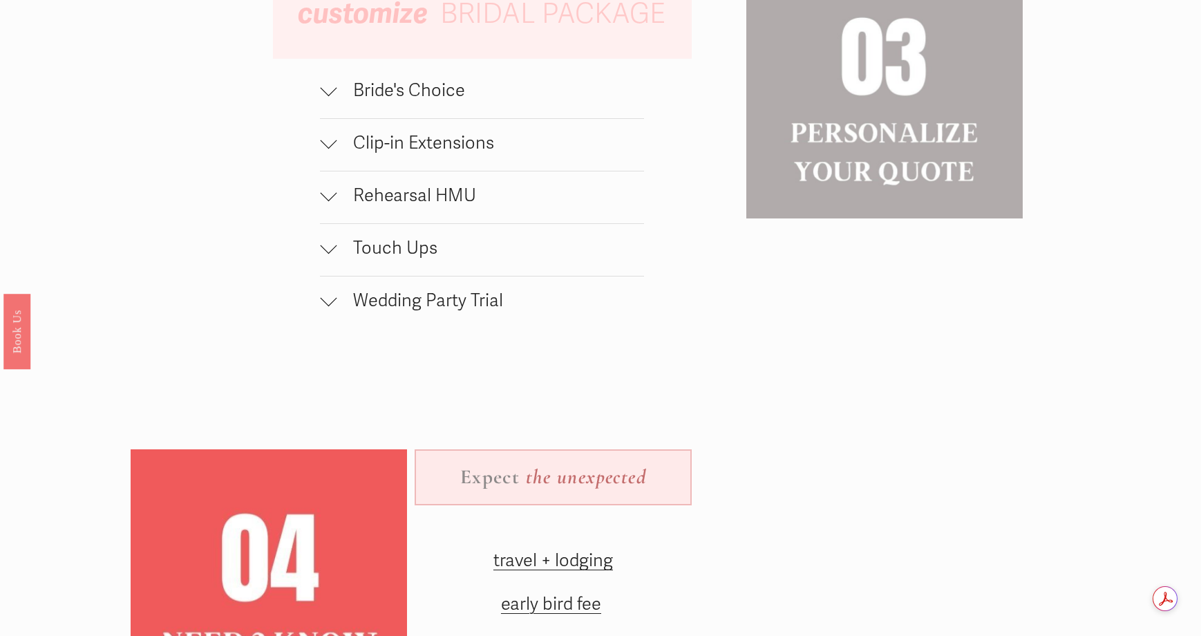
click at [498, 206] on span "Rehearsal HMU" at bounding box center [491, 195] width 308 height 21
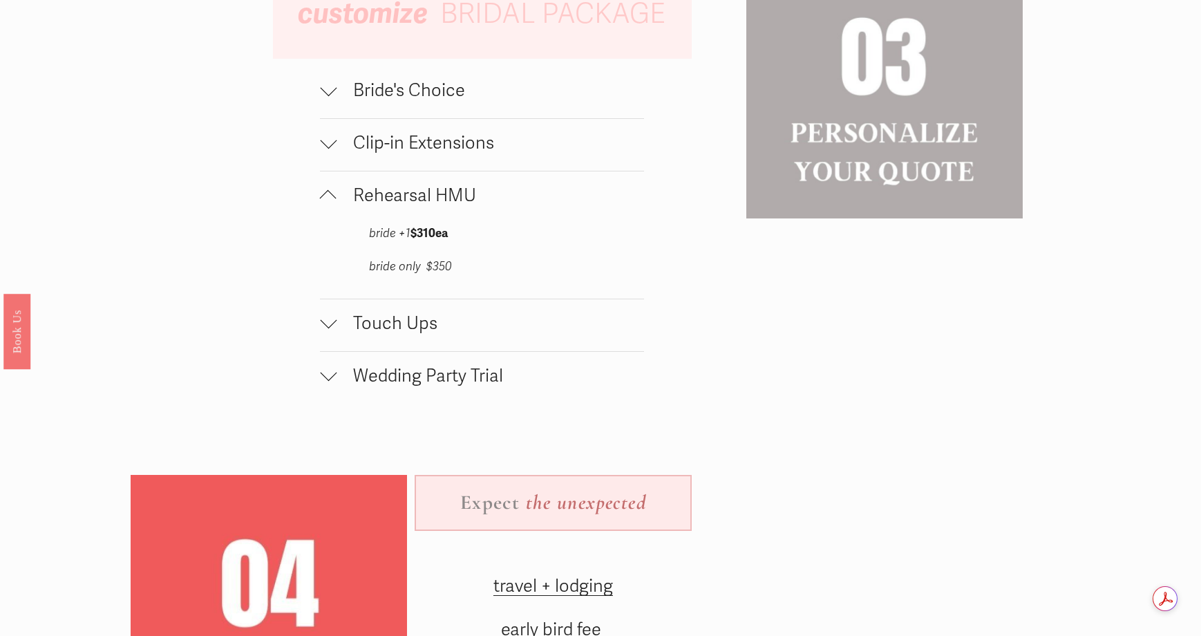
click at [498, 206] on span "Rehearsal HMU" at bounding box center [491, 195] width 308 height 21
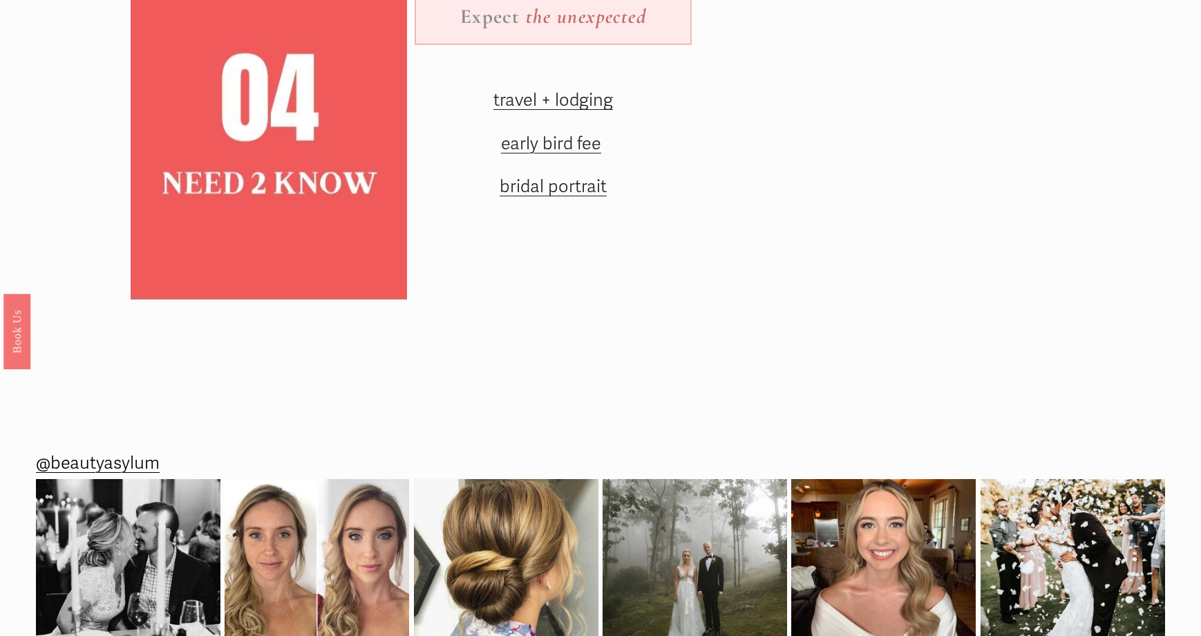
scroll to position [1883, 0]
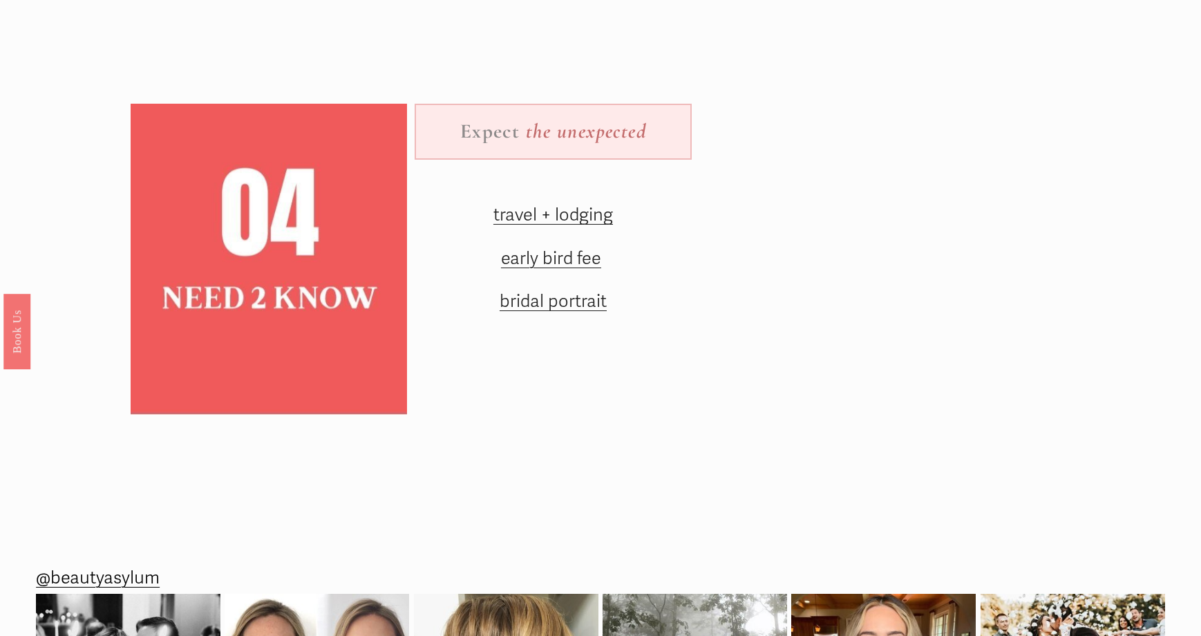
click at [522, 224] on span "travel + lodging" at bounding box center [554, 214] width 120 height 21
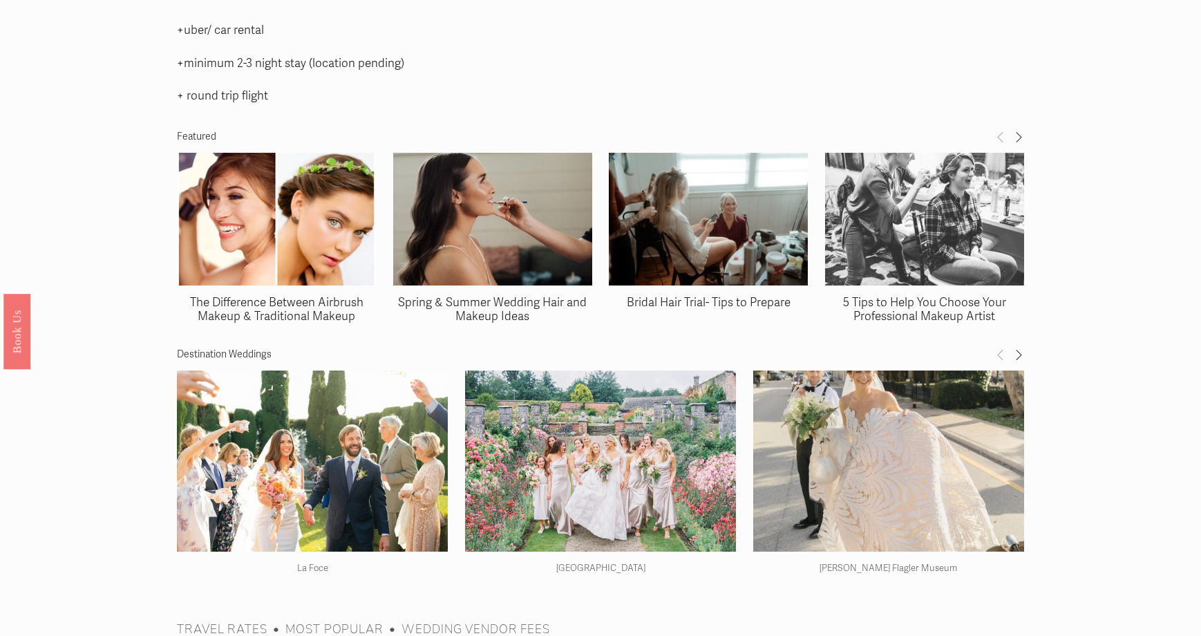
scroll to position [2004, 0]
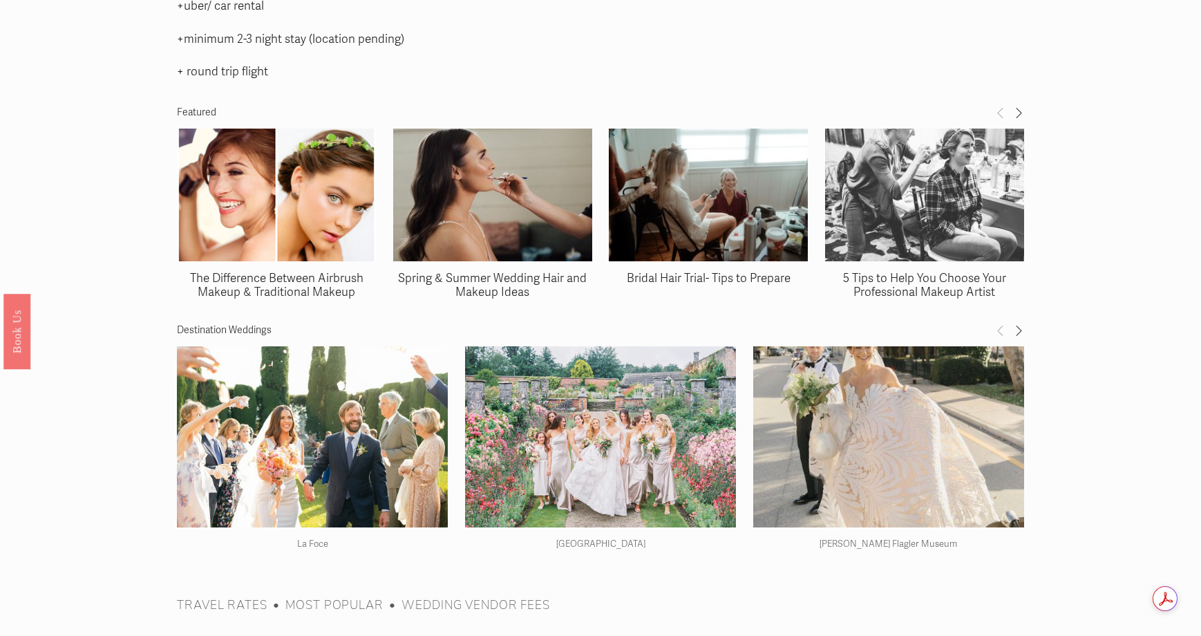
click at [1022, 324] on span "Next" at bounding box center [1018, 330] width 11 height 12
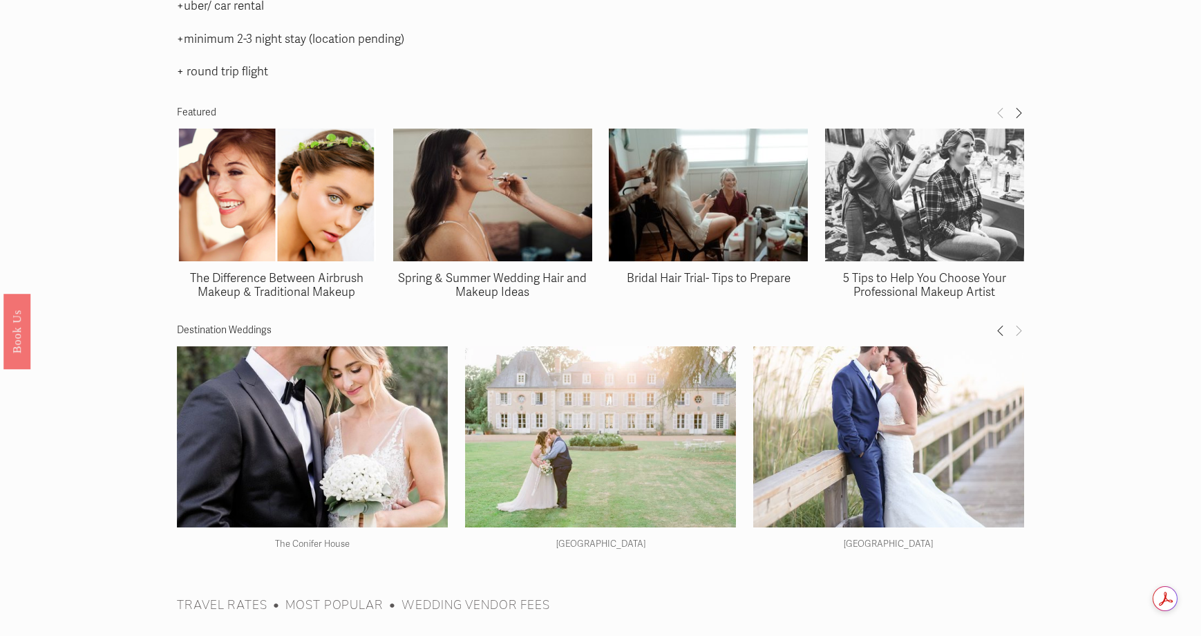
click at [1022, 324] on span "Next" at bounding box center [1018, 330] width 11 height 12
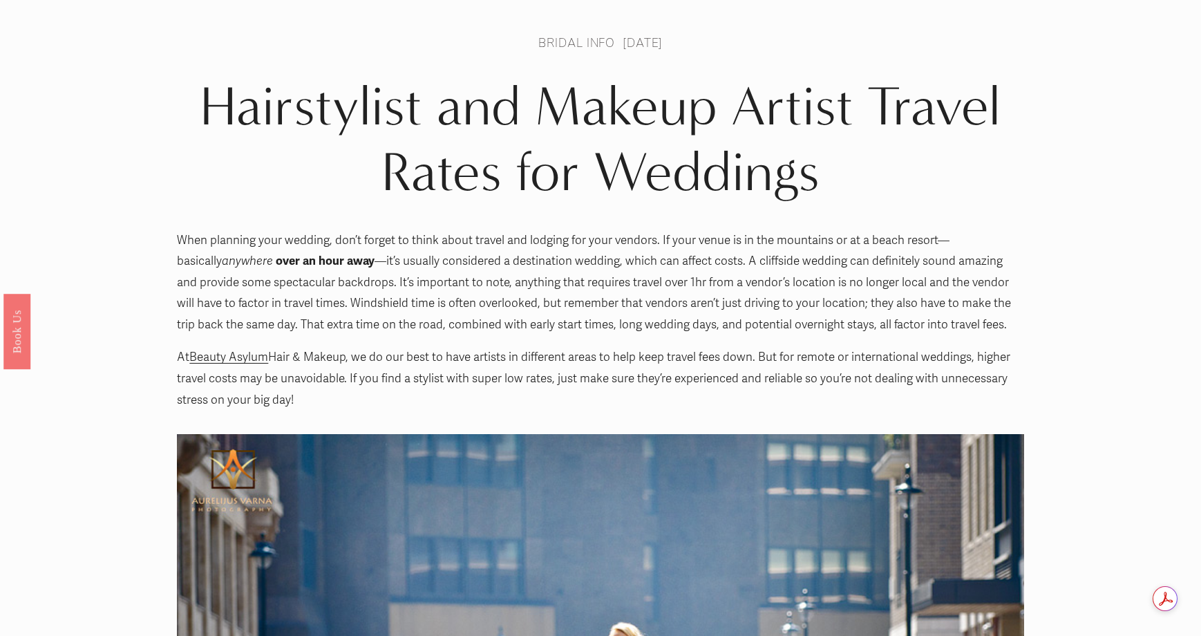
scroll to position [0, 0]
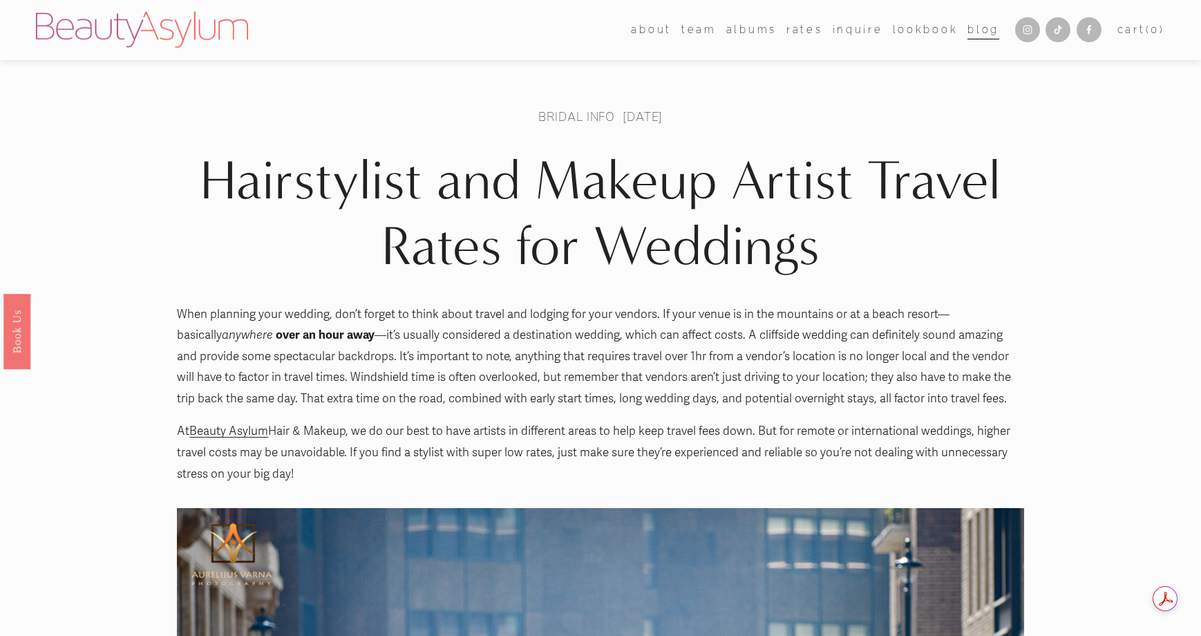
click at [744, 32] on link "albums" at bounding box center [751, 29] width 50 height 21
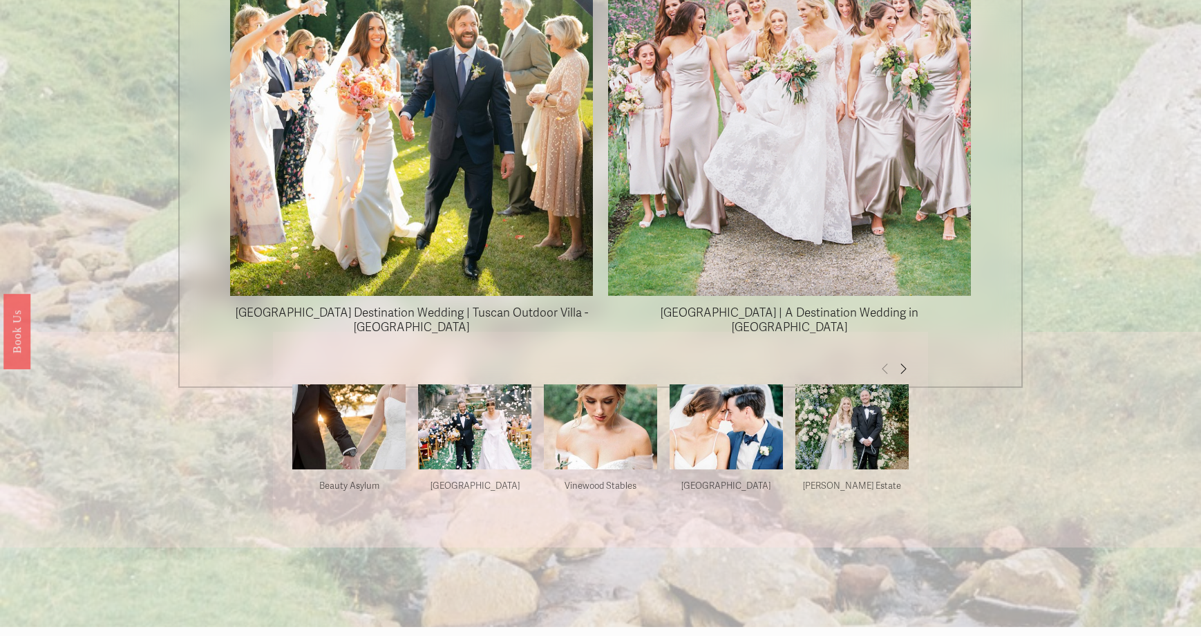
scroll to position [1452, 0]
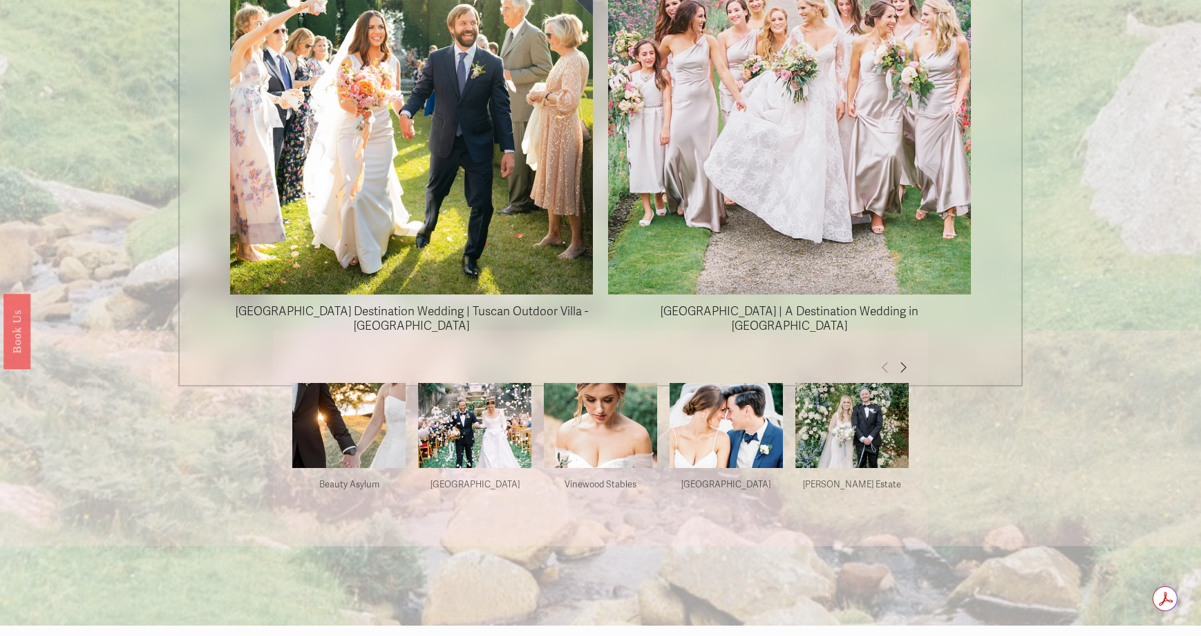
click at [901, 362] on span "Next" at bounding box center [903, 367] width 11 height 12
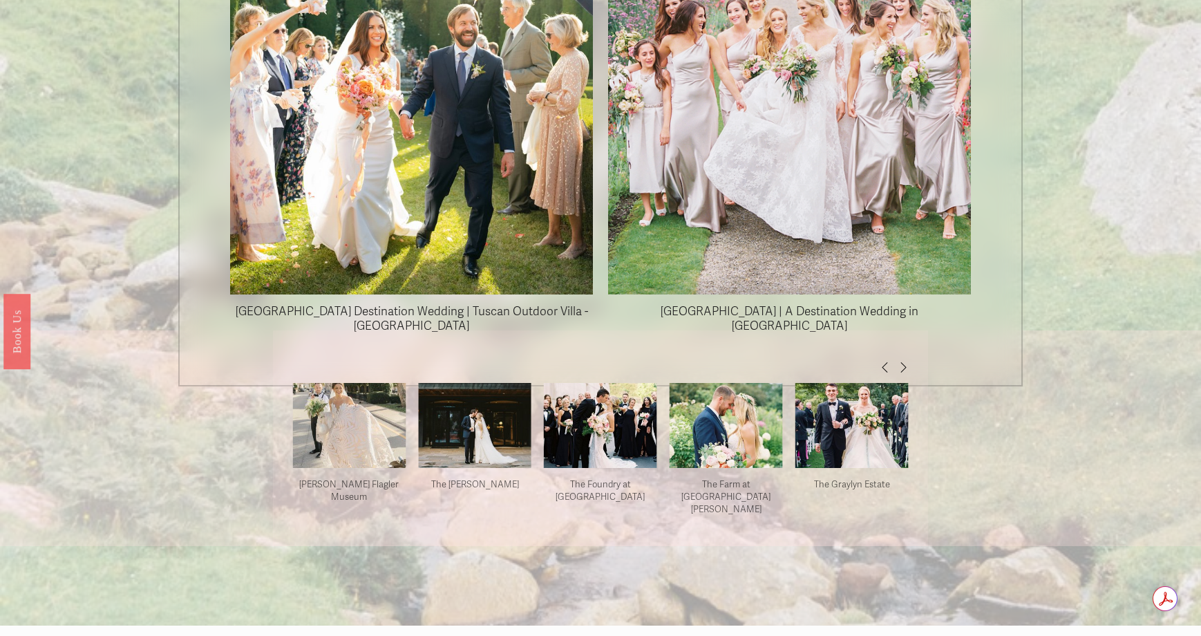
click at [877, 420] on img at bounding box center [852, 425] width 113 height 170
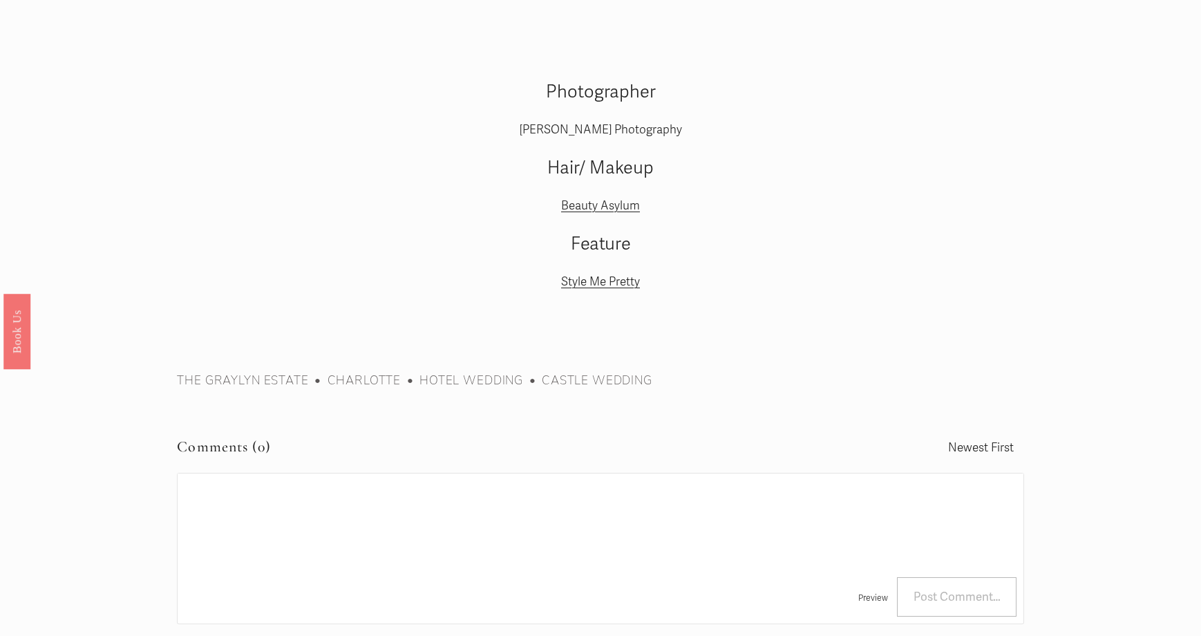
scroll to position [6428, 0]
